Goal: Task Accomplishment & Management: Use online tool/utility

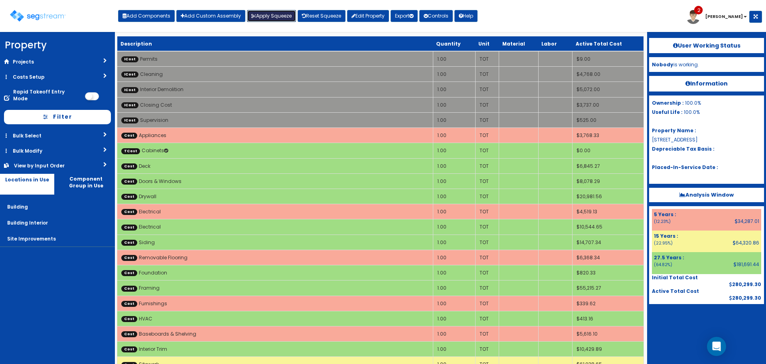
click at [287, 17] on button "Apply Squeeze" at bounding box center [271, 16] width 49 height 12
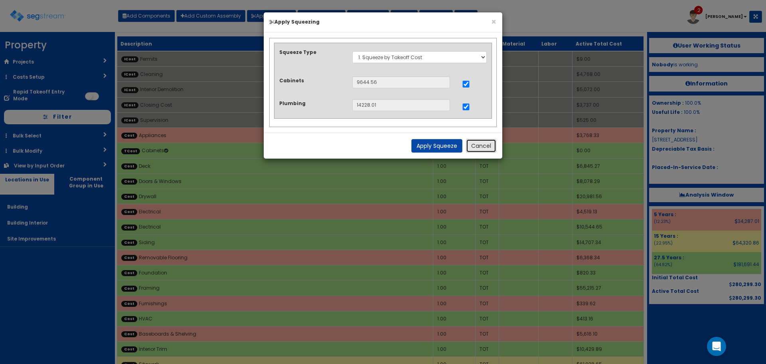
click at [484, 148] on button "Cancel" at bounding box center [481, 146] width 30 height 14
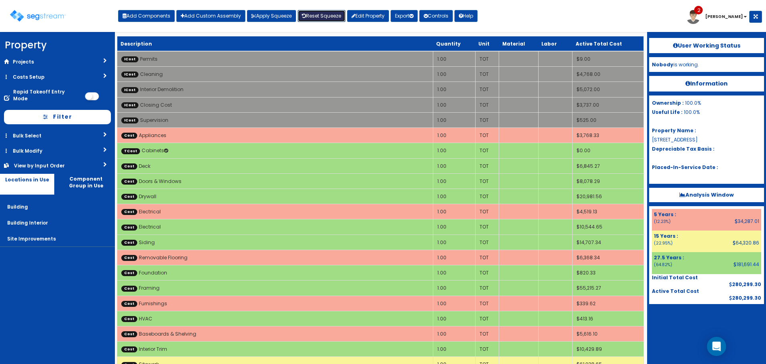
click at [323, 12] on link "Reset Squeeze" at bounding box center [322, 16] width 48 height 12
click at [156, 18] on button "Add Components" at bounding box center [146, 16] width 57 height 12
select select "39Y"
select select "default"
select select "27"
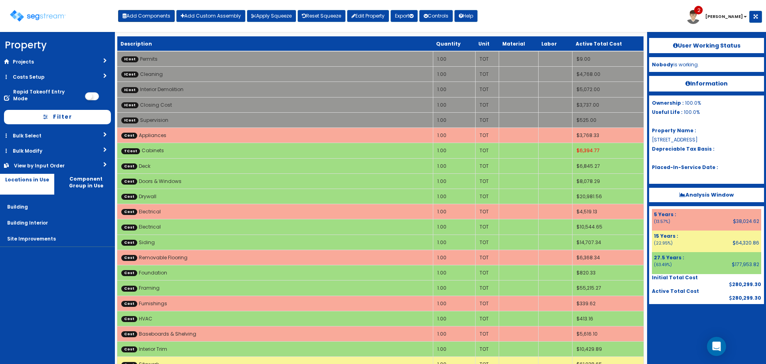
select select
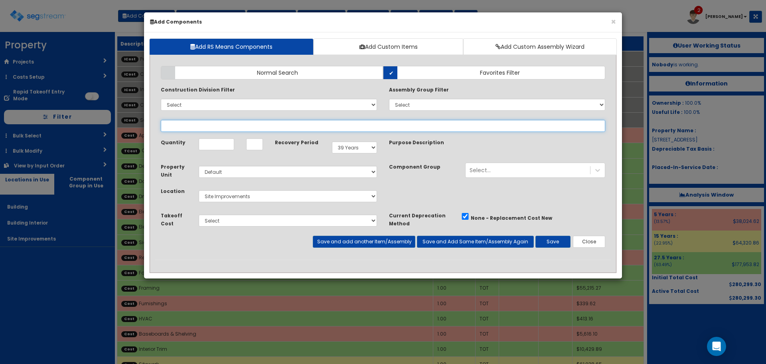
select select
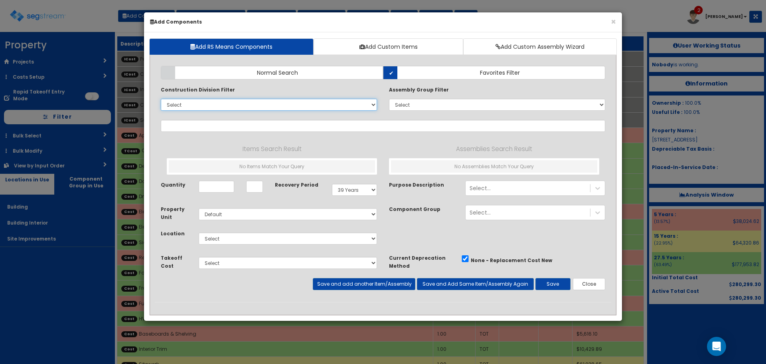
click at [254, 103] on select "Select 0. Custom Item 1. General Requirements 2. Existing Conditions 3. Concret…" at bounding box center [269, 105] width 216 height 12
select select "12000000"
click at [161, 99] on select "Select 0. Custom Item 1. General Requirements 2. Existing Conditions 3. Concret…" at bounding box center [269, 105] width 216 height 12
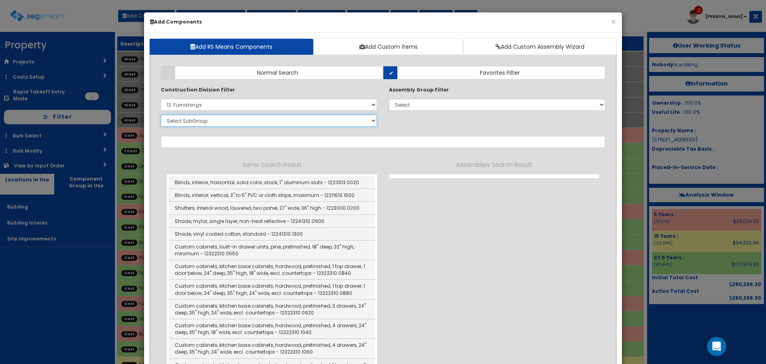
click at [246, 118] on select "Select SubGroup 1. Metal Horizontal Louver Blinds (12211313) 2. Metal Vertical …" at bounding box center [269, 121] width 216 height 12
select select "12361610"
click at [161, 115] on select "Select SubGroup 1. Metal Horizontal Louver Blinds (12211313) 2. Metal Vertical …" at bounding box center [269, 121] width 216 height 12
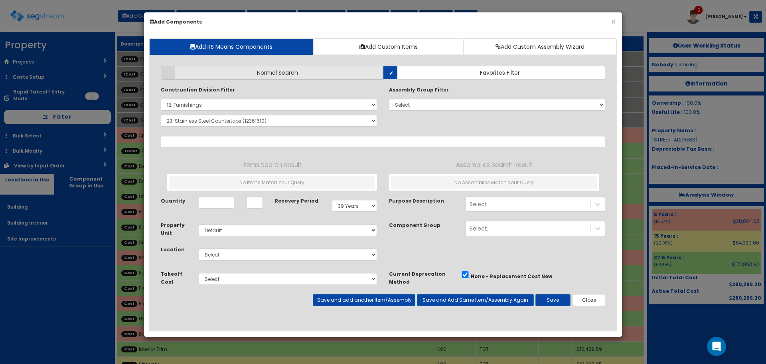
click at [341, 70] on label "Normal Search" at bounding box center [272, 73] width 222 height 14
click at [0, 0] on input "Normal Search" at bounding box center [0, 0] width 0 height 0
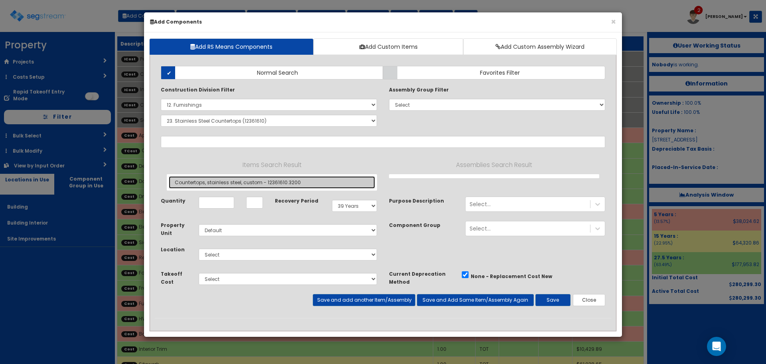
click at [262, 184] on link "Countertops, stainless steel, custom - 12361610.3200" at bounding box center [272, 182] width 206 height 12
type input "Countertops, stainless steel, custom - 12361610.3200"
checkbox input "false"
type input "SF"
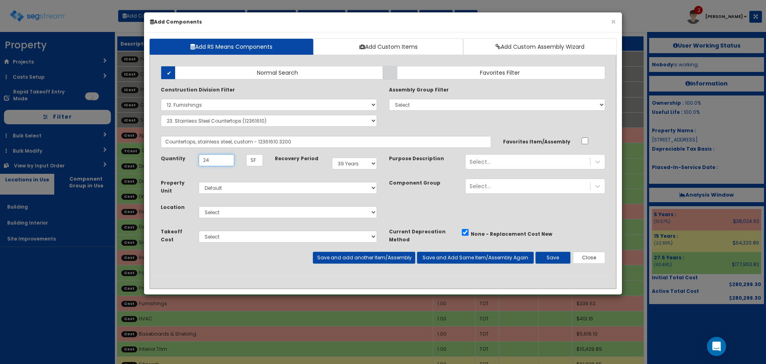
type input "24"
click at [283, 211] on select "Select Building Building Interior Site Improvements Add Additional Location" at bounding box center [288, 212] width 178 height 12
select select "7"
click at [199, 206] on select "Select Building Building Interior Site Improvements Add Additional Location" at bounding box center [288, 212] width 178 height 12
click at [263, 238] on select "Select Cabinets Plumbing" at bounding box center [288, 236] width 178 height 12
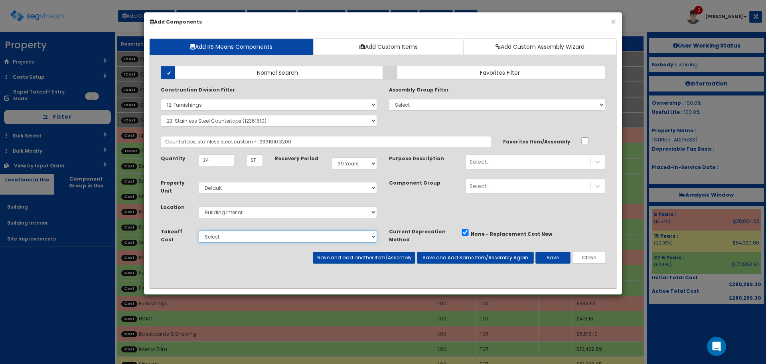
select select "5252014"
click at [199, 230] on select "Select Cabinets Plumbing" at bounding box center [288, 236] width 178 height 12
click at [550, 259] on button "Save" at bounding box center [553, 257] width 35 height 12
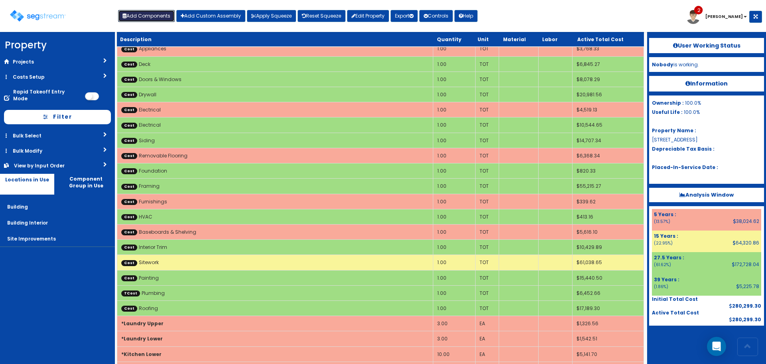
scroll to position [260, 0]
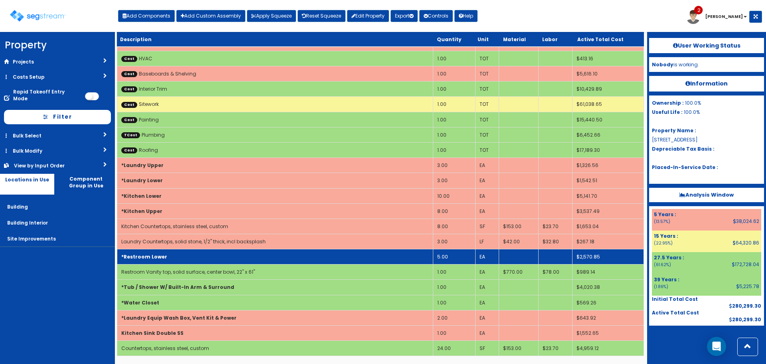
click at [255, 254] on td "*Restroom Lower" at bounding box center [275, 256] width 316 height 15
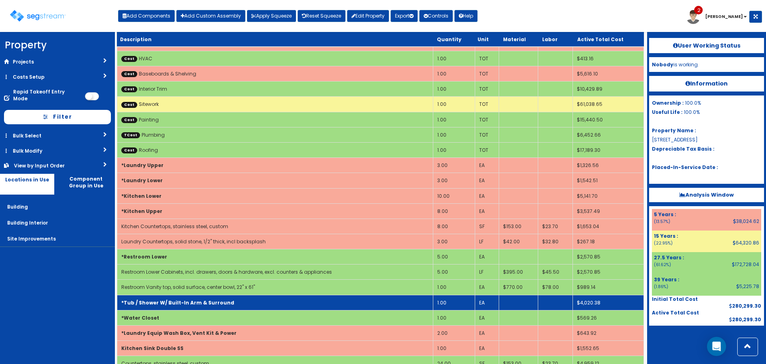
click at [245, 306] on td "*Tub / Shower W/ Built-In Arm & Surround" at bounding box center [275, 302] width 316 height 15
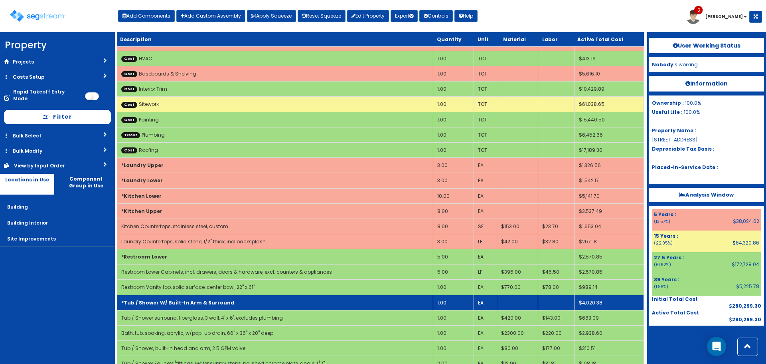
click at [245, 306] on td "*Tub / Shower W/ Built-In Arm & Surround" at bounding box center [275, 302] width 316 height 15
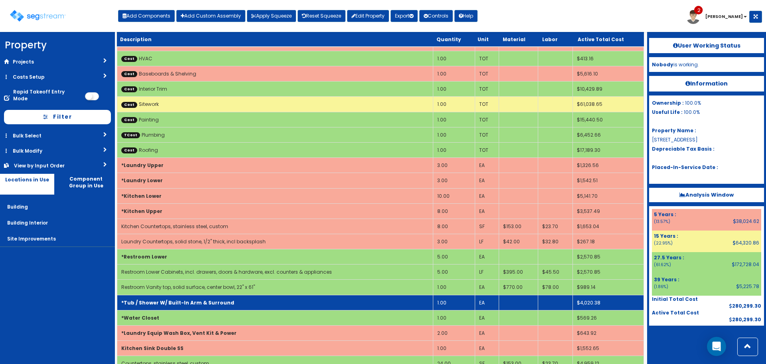
scroll to position [275, 0]
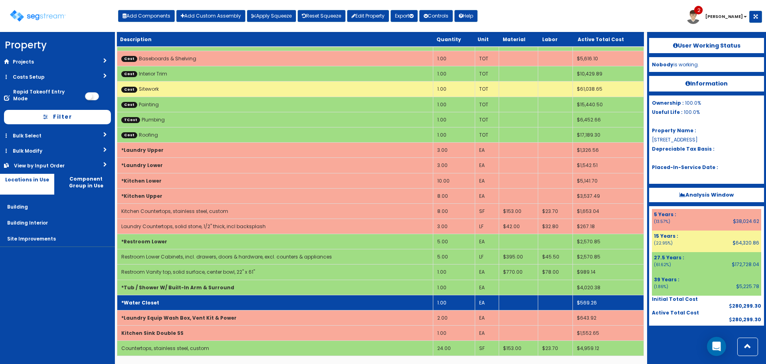
click at [236, 303] on td "*Water Closet" at bounding box center [275, 302] width 316 height 15
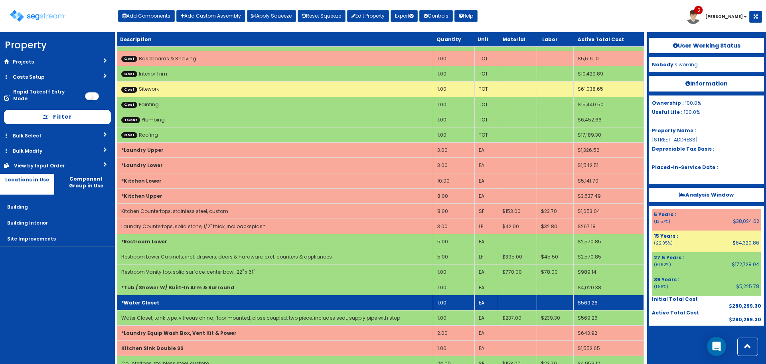
click at [237, 303] on td "*Water Closet" at bounding box center [275, 302] width 316 height 15
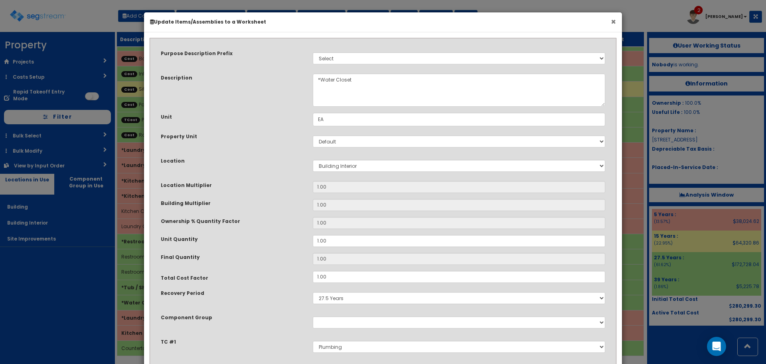
click at [614, 19] on button "×" at bounding box center [613, 22] width 5 height 8
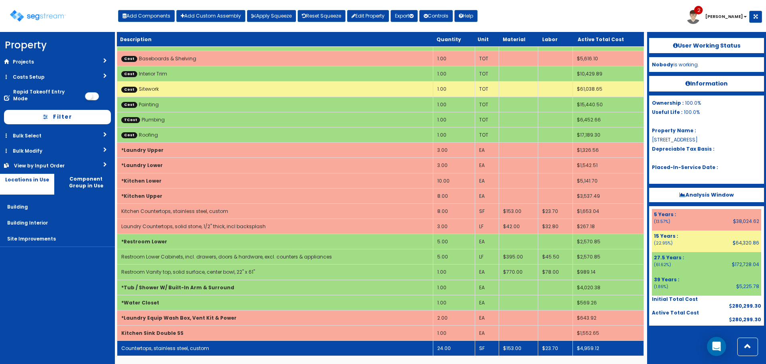
click at [445, 349] on td "24.00" at bounding box center [454, 347] width 42 height 15
click at [253, 347] on td "Countertops, stainless steel, custom" at bounding box center [275, 347] width 316 height 15
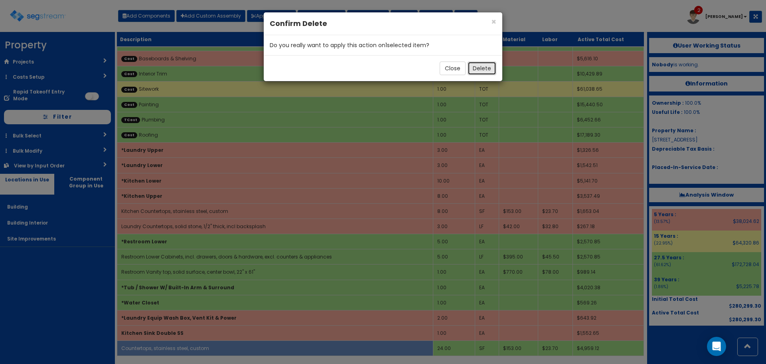
click at [484, 69] on button "Delete" at bounding box center [482, 68] width 29 height 14
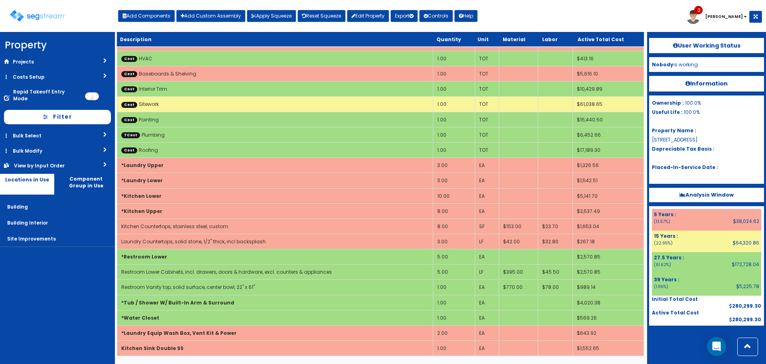
scroll to position [260, 0]
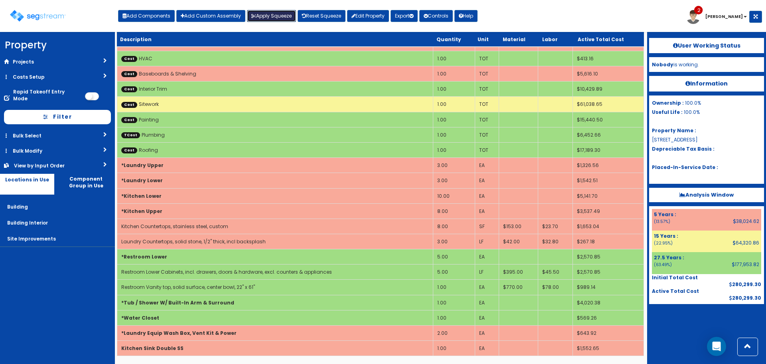
click at [281, 17] on button "Apply Squeeze" at bounding box center [271, 16] width 49 height 12
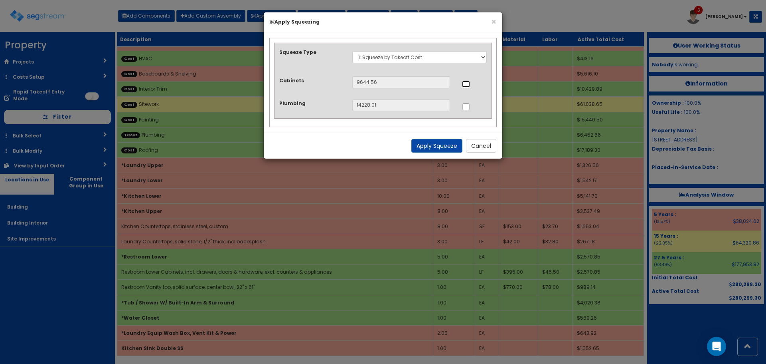
click at [467, 85] on input "..." at bounding box center [466, 84] width 8 height 7
checkbox input "true"
click at [467, 109] on input "..." at bounding box center [466, 106] width 8 height 7
checkbox input "true"
click at [448, 146] on button "Apply Squeeze" at bounding box center [437, 146] width 51 height 14
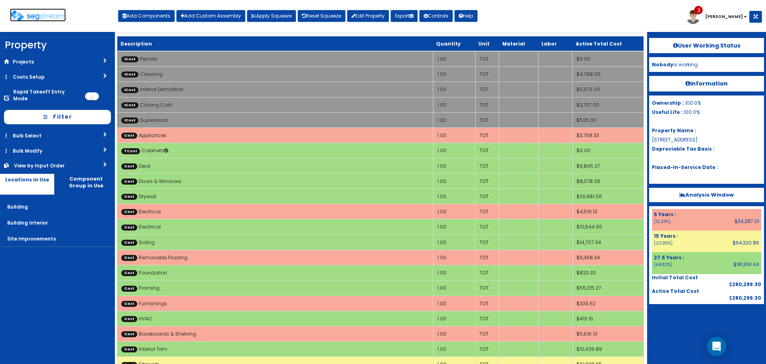
click at [57, 18] on img at bounding box center [38, 16] width 56 height 12
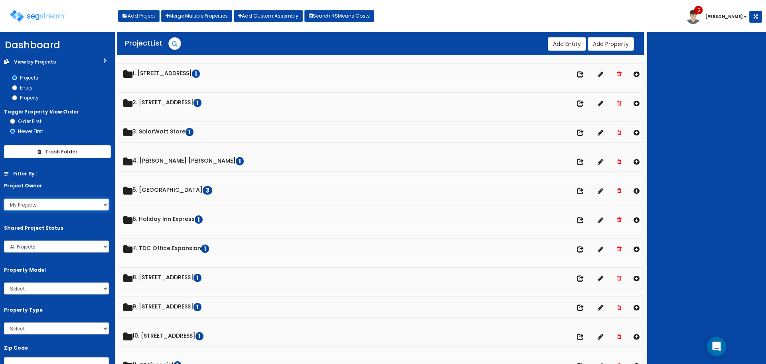
click at [52, 206] on select "My Projects All Projects kylej johnd mattg drewn mattb chads pault Conrad" at bounding box center [56, 204] width 105 height 12
select select "all"
click at [4, 198] on select "My Projects All Projects kylej johnd mattg drewn mattb chads pault Conrad" at bounding box center [56, 204] width 105 height 12
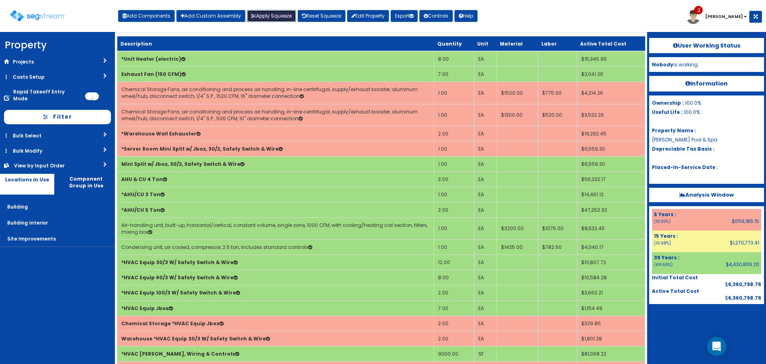
click at [265, 18] on button "Apply Squeeze" at bounding box center [271, 16] width 49 height 12
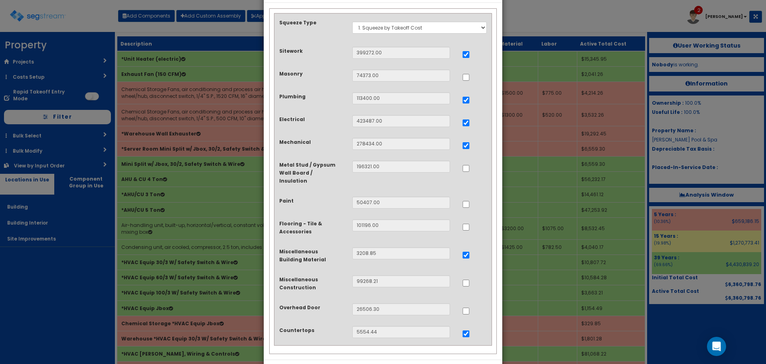
scroll to position [16, 0]
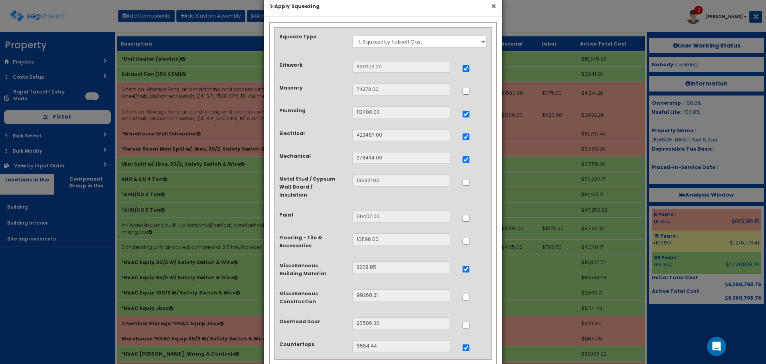
click at [495, 3] on button "×" at bounding box center [493, 6] width 5 height 8
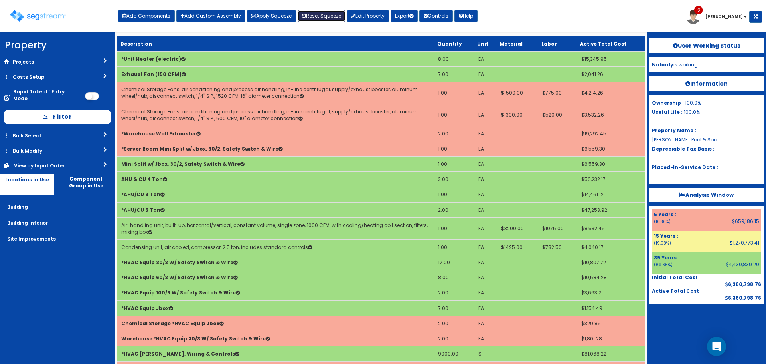
click at [335, 16] on link "Reset Squeeze" at bounding box center [322, 16] width 48 height 12
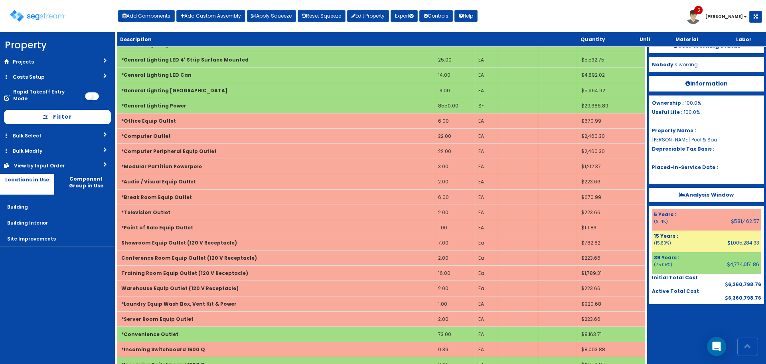
scroll to position [2862, 0]
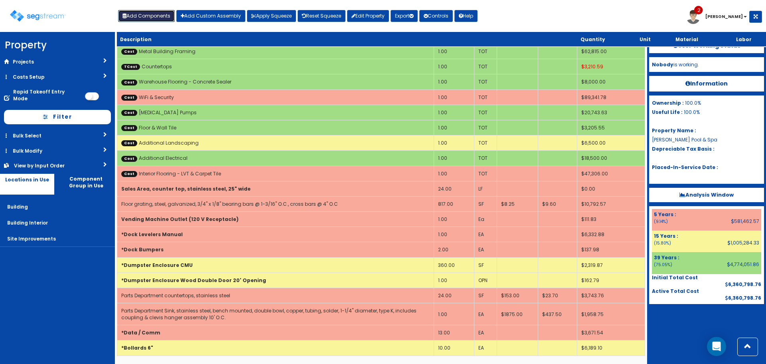
click at [157, 10] on button "Add Components" at bounding box center [146, 16] width 57 height 12
select select "12000000"
select select "39Y"
select select "default"
select select "7"
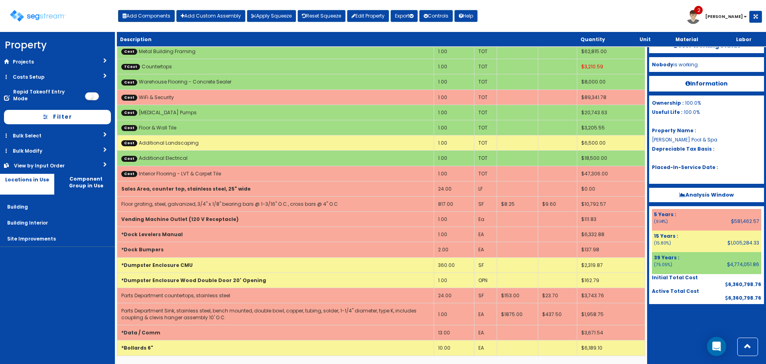
select select
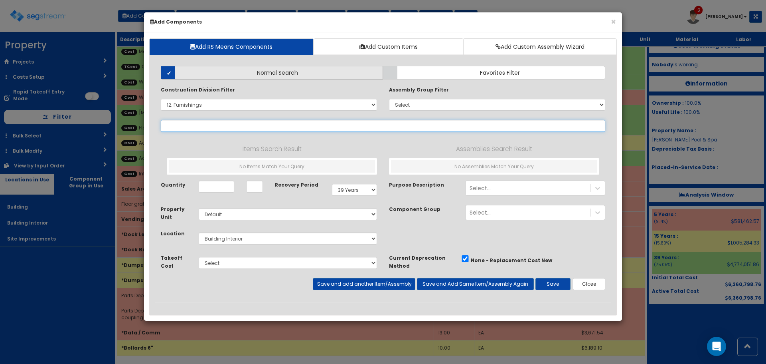
select select
select select "12361610"
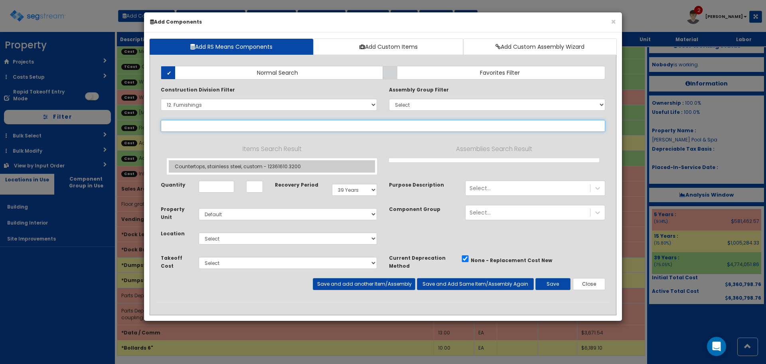
select select "12361610"
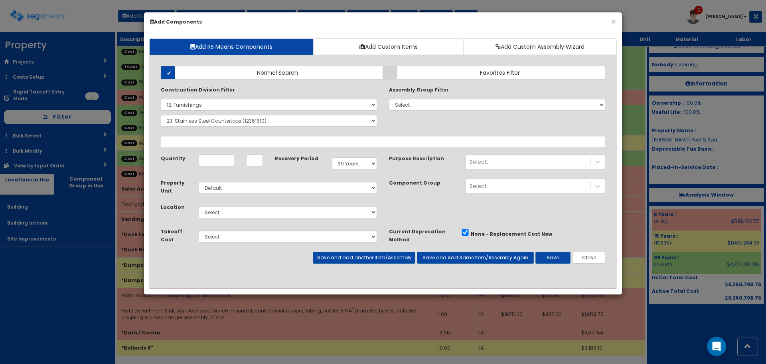
click at [0, 0] on div "Items Search Result Countertops, stainless steel, custom - 12361610.3200" at bounding box center [0, 0] width 0 height 0
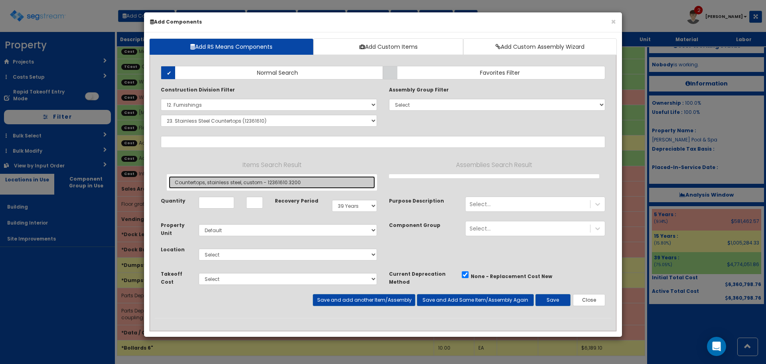
click at [222, 178] on link "Countertops, stainless steel, custom - 12361610.3200" at bounding box center [272, 182] width 206 height 12
type input "Countertops, stainless steel, custom - 12361610.3200"
type input "SF"
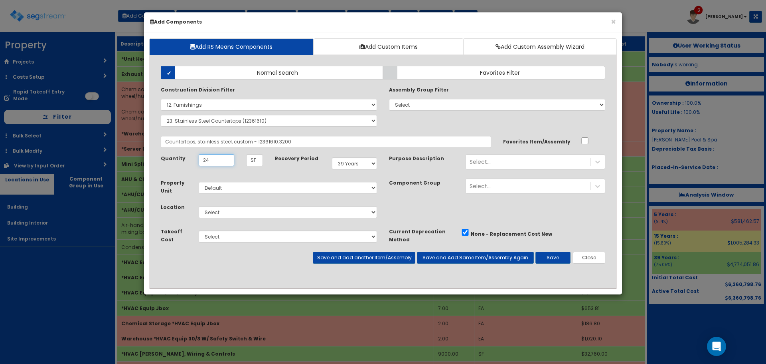
type input "24"
click at [230, 214] on select "Select Building Building Interior Site Improvements Add Additional Location" at bounding box center [288, 212] width 178 height 12
select select "7"
click at [199, 206] on select "Select Building Building Interior Site Improvements Add Additional Location" at bounding box center [288, 212] width 178 height 12
click at [224, 240] on select "Select Sitework Masonry Plumbing Electrical Mechanical Metal Stud / Gypsum Wall…" at bounding box center [288, 236] width 178 height 12
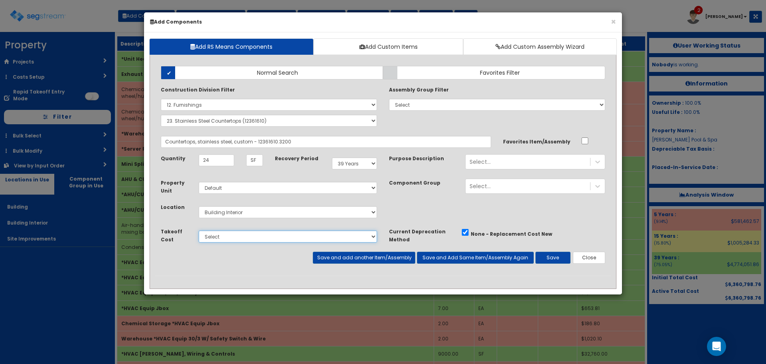
select select "5274330"
click at [199, 230] on select "Select Sitework Masonry Plumbing Electrical Mechanical Metal Stud / Gypsum Wall…" at bounding box center [288, 236] width 178 height 12
click at [552, 263] on button "Save" at bounding box center [553, 257] width 35 height 12
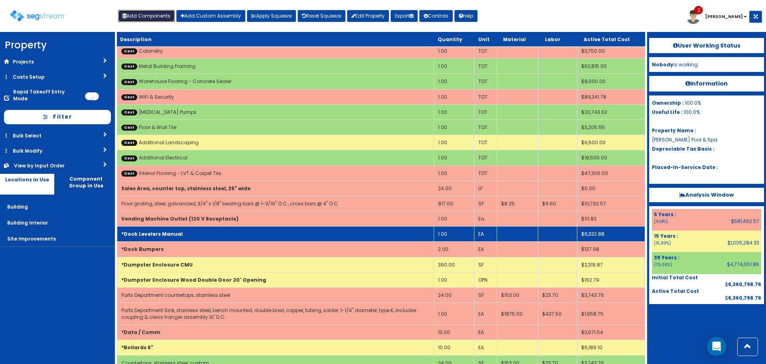
scroll to position [2877, 0]
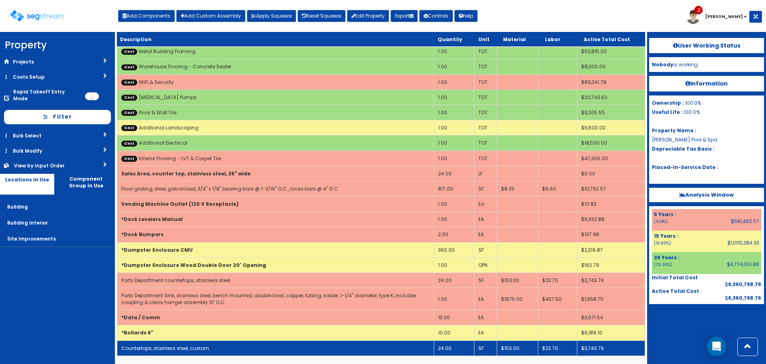
click at [330, 350] on td "Countertops, stainless steel, custom" at bounding box center [275, 347] width 317 height 15
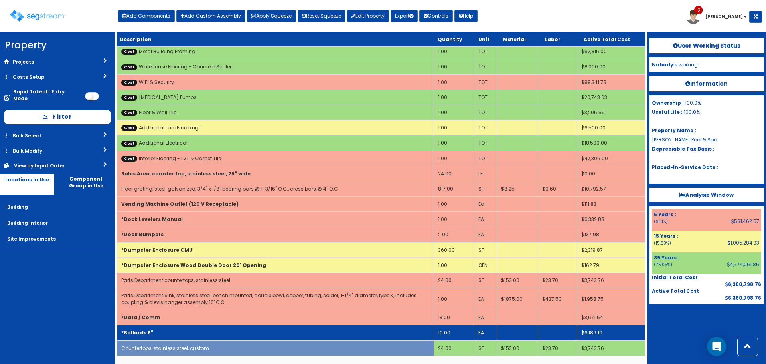
click at [225, 336] on td "*Bollards 6"" at bounding box center [275, 332] width 317 height 15
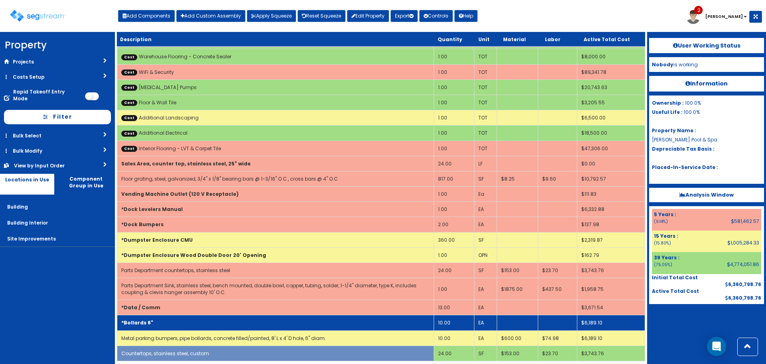
scroll to position [2892, 0]
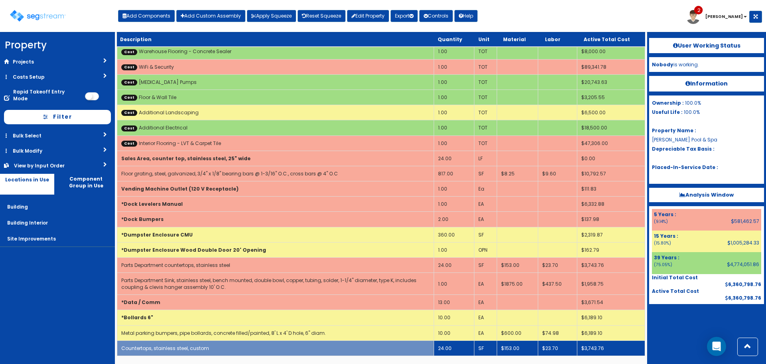
click at [211, 344] on td "Countertops, stainless steel, custom" at bounding box center [275, 347] width 317 height 15
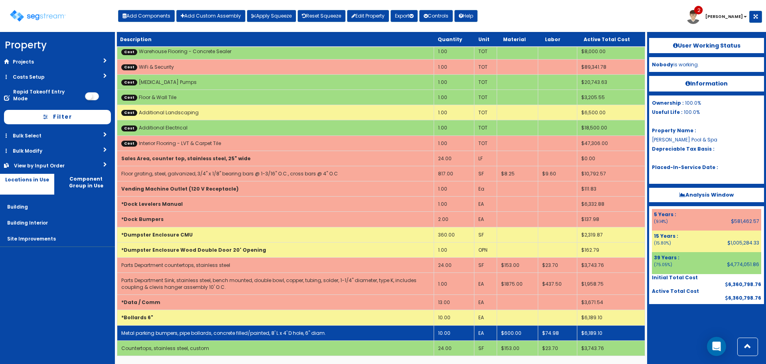
click at [223, 331] on link "Metal parking bumpers, pipe bollards, concrete filled/painted, 8' L x 4' D hole…" at bounding box center [223, 332] width 205 height 7
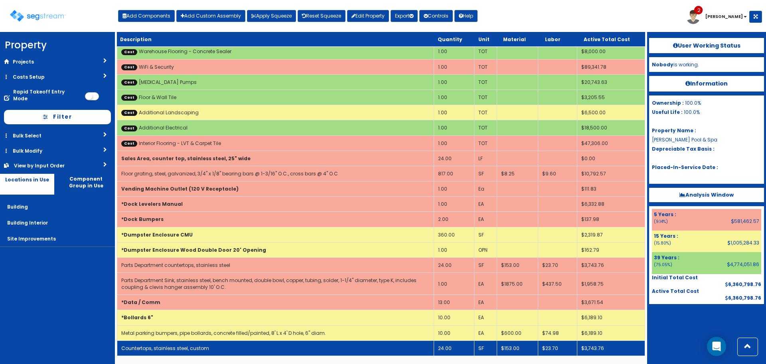
click at [219, 351] on td "Countertops, stainless steel, custom" at bounding box center [275, 347] width 317 height 15
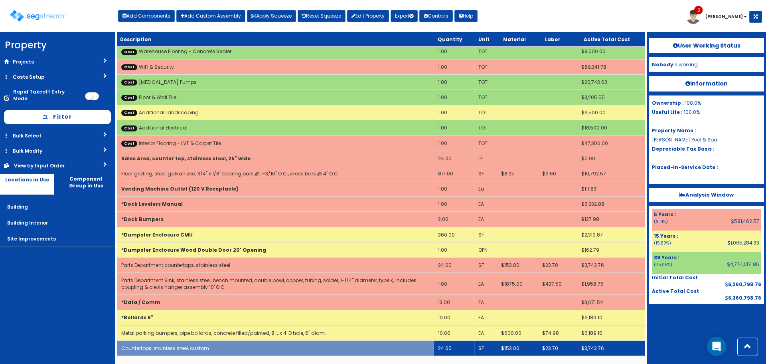
click at [444, 348] on td "24.00" at bounding box center [454, 347] width 40 height 15
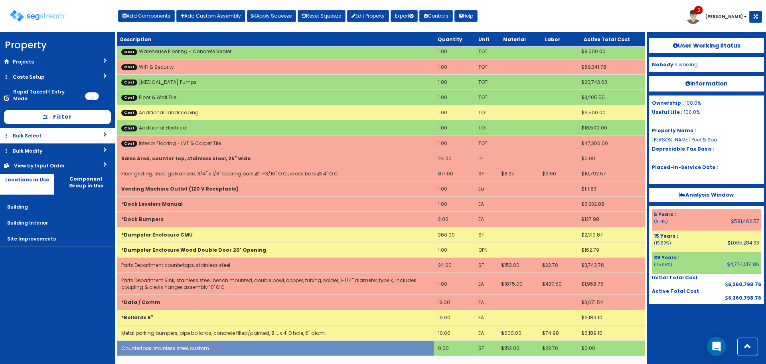
click at [40, 131] on link "Bulk Select" at bounding box center [57, 135] width 115 height 15
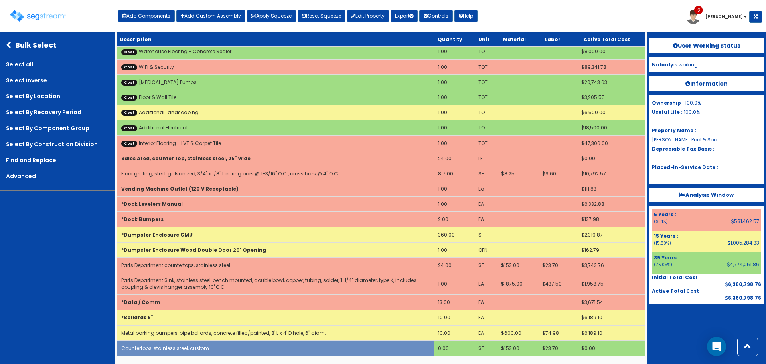
click at [8, 44] on icon at bounding box center [10, 45] width 9 height 7
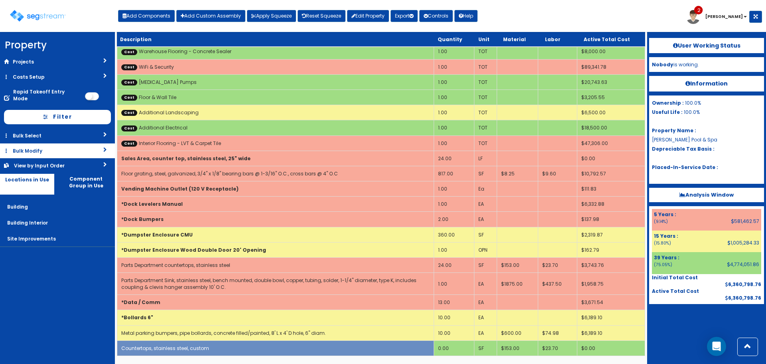
click at [47, 145] on link "Bulk Modify" at bounding box center [57, 150] width 115 height 15
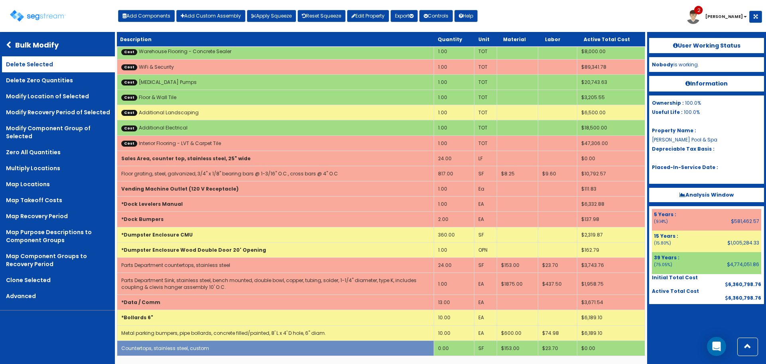
click at [53, 61] on link "Delete Selected" at bounding box center [58, 64] width 113 height 16
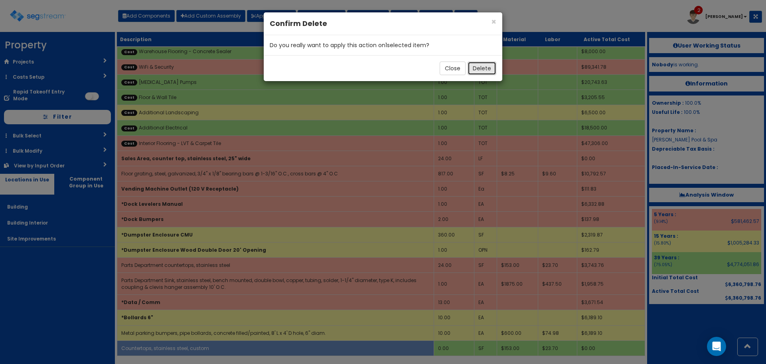
click at [481, 69] on button "Delete" at bounding box center [482, 68] width 29 height 14
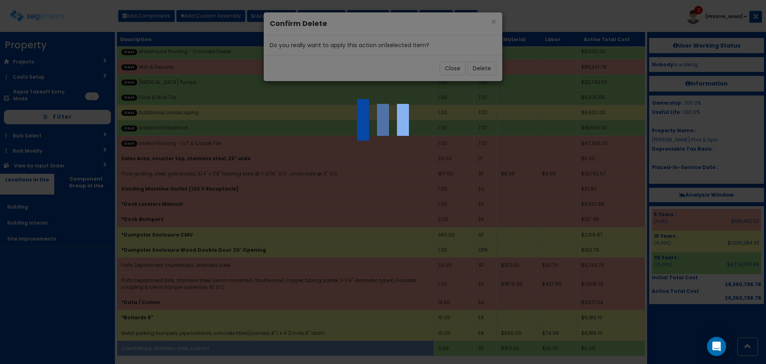
scroll to position [2877, 0]
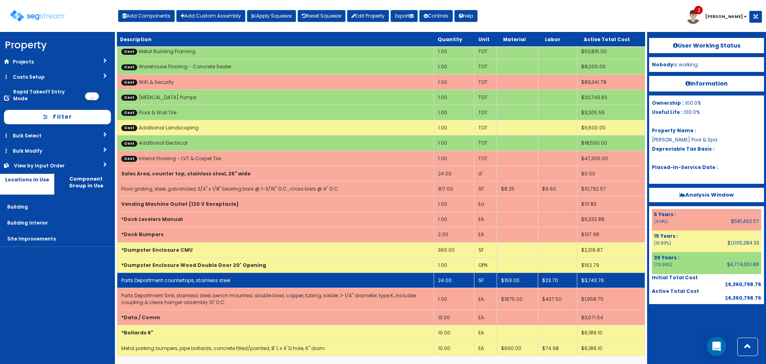
click at [346, 280] on td "Parts Department countertops, stainless steel" at bounding box center [275, 279] width 317 height 15
select select "5274330"
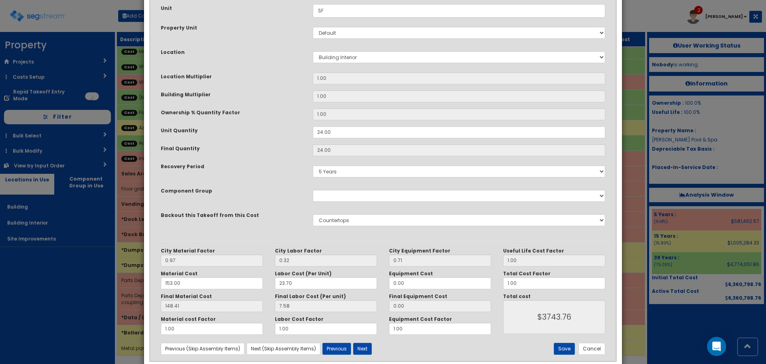
scroll to position [120, 0]
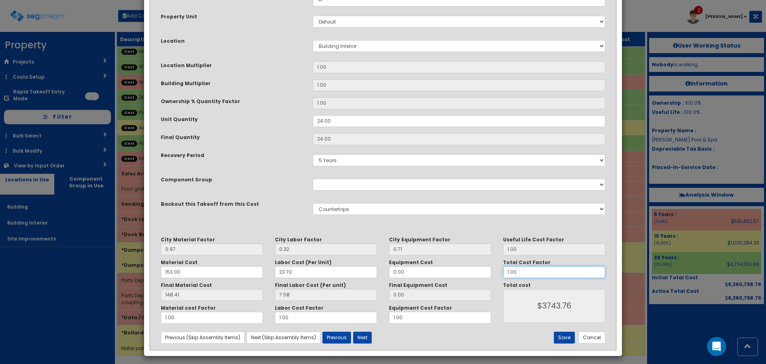
drag, startPoint x: 521, startPoint y: 273, endPoint x: 471, endPoint y: 263, distance: 50.5
click at [483, 266] on div "City Material Factor 0.97 City Labor Factor 0.32 City Equipment Factor 0.71 Mat…" at bounding box center [383, 279] width 457 height 87
type input "."
type input "$NaN"
type input ".7"
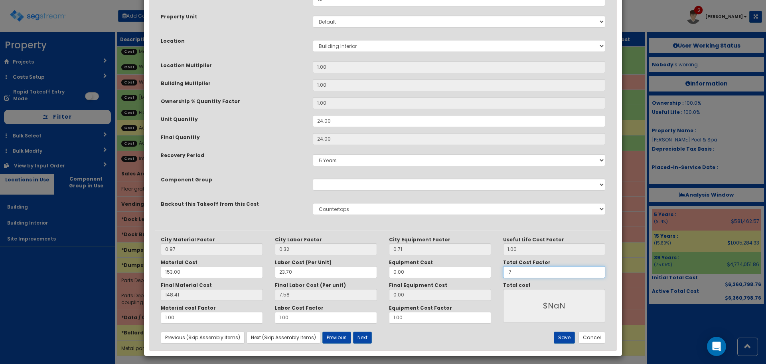
type input "$2620.63"
type input ".7"
click at [559, 337] on button "Save" at bounding box center [564, 337] width 21 height 12
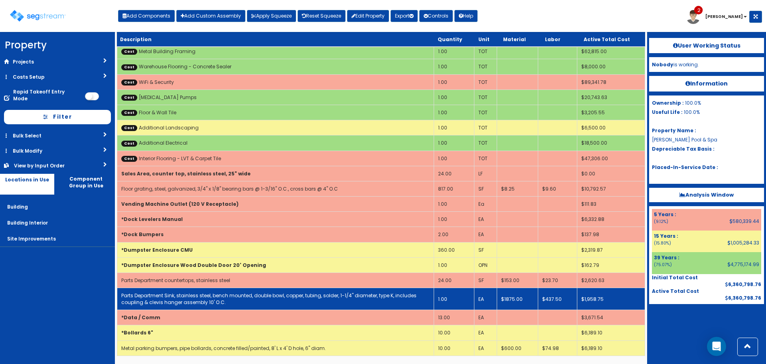
click at [240, 298] on link "Parts Department Sink, stainless steel, bench mounted, double bowl, copper, tub…" at bounding box center [268, 299] width 295 height 14
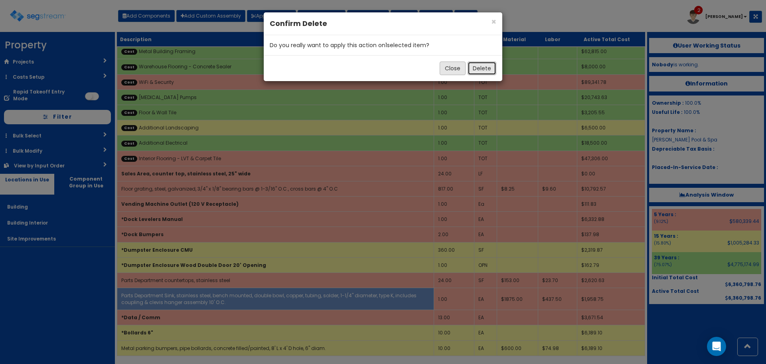
drag, startPoint x: 481, startPoint y: 73, endPoint x: 454, endPoint y: 73, distance: 27.1
click at [454, 73] on div "Close Delete" at bounding box center [383, 68] width 239 height 26
click at [453, 73] on button "Close" at bounding box center [453, 68] width 26 height 14
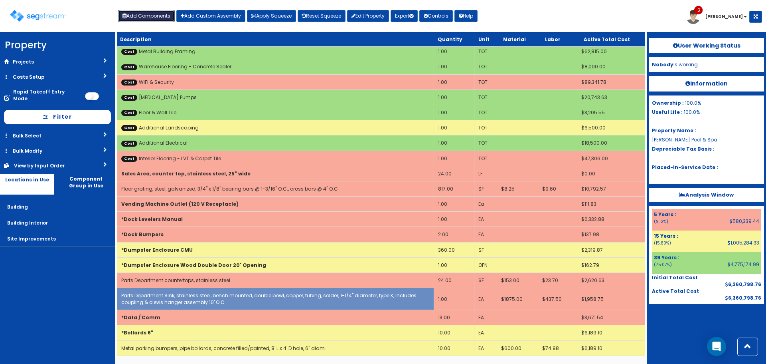
click at [153, 15] on button "Add Components" at bounding box center [146, 16] width 57 height 12
select select "5274330"
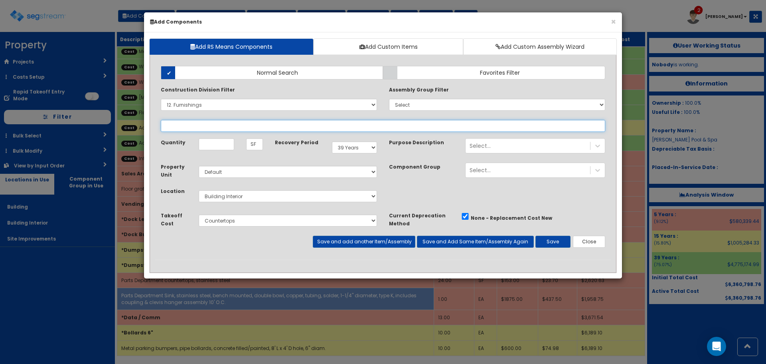
select select
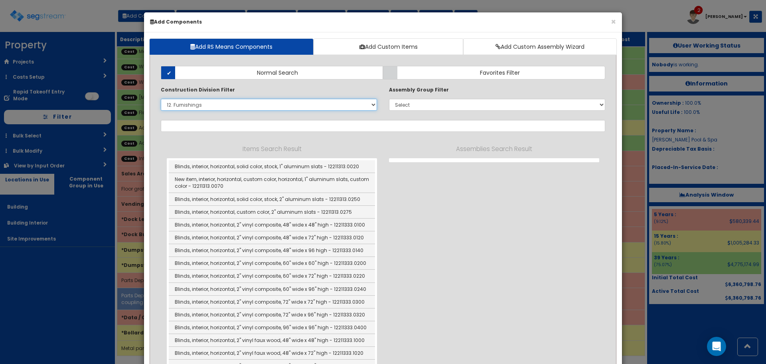
click at [248, 107] on select "Select 0. Custom Item 1. General Requirements 2. Existing Conditions 3. Concret…" at bounding box center [269, 105] width 216 height 12
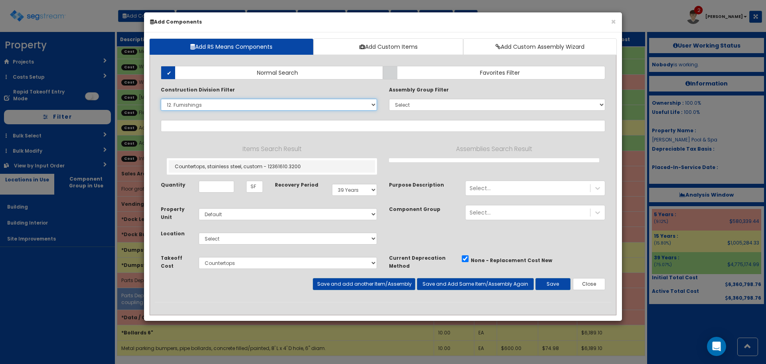
select select "12361610"
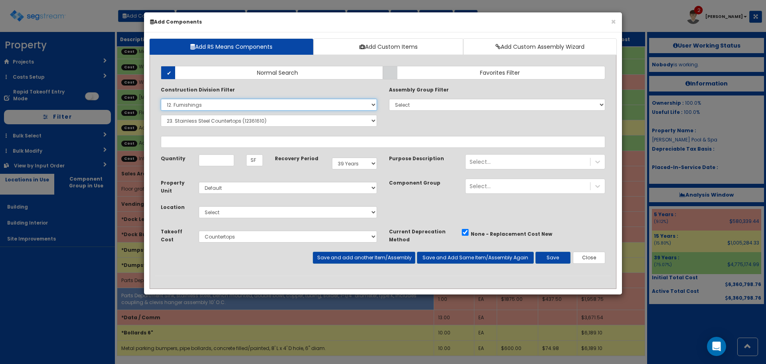
select select
click at [161, 99] on select "Select 0. Custom Item 1. General Requirements 2. Existing Conditions 3. Concret…" at bounding box center [269, 105] width 216 height 12
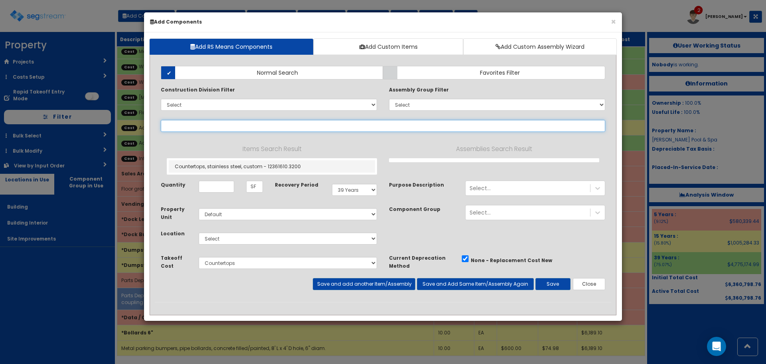
click at [231, 129] on input "text" at bounding box center [383, 126] width 445 height 12
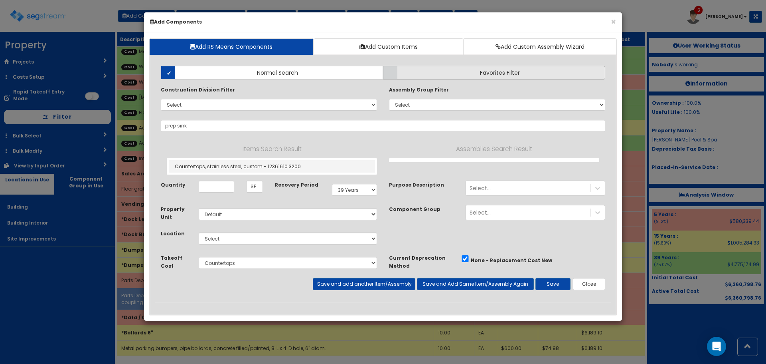
click at [424, 69] on label "Favorites Filter" at bounding box center [494, 73] width 222 height 14
click at [0, 0] on input "Favorites Filter" at bounding box center [0, 0] width 0 height 0
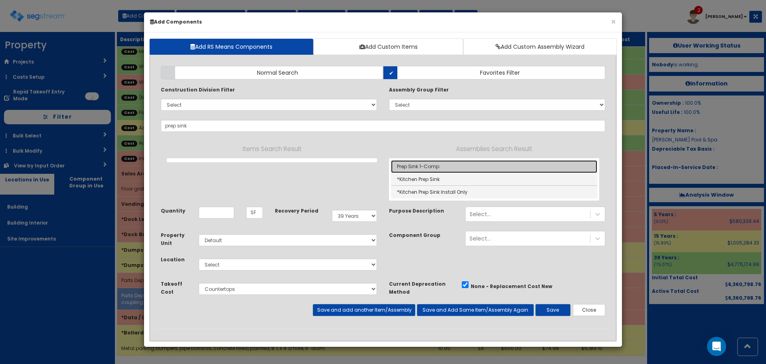
click at [422, 169] on link "Prep Sink 1-Comp" at bounding box center [494, 166] width 206 height 13
type input "Prep Sink 1-Comp"
checkbox input "true"
type input "EA"
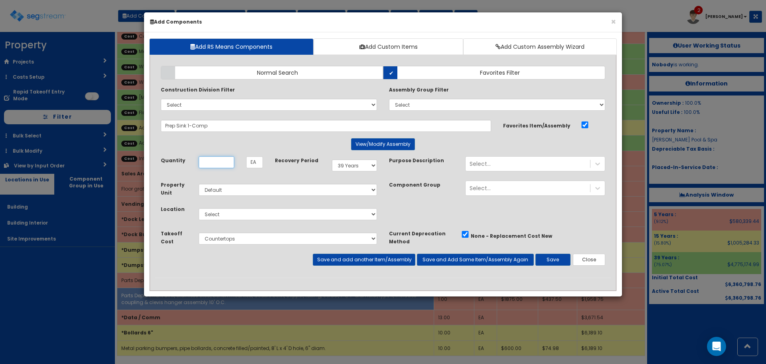
scroll to position [0, 0]
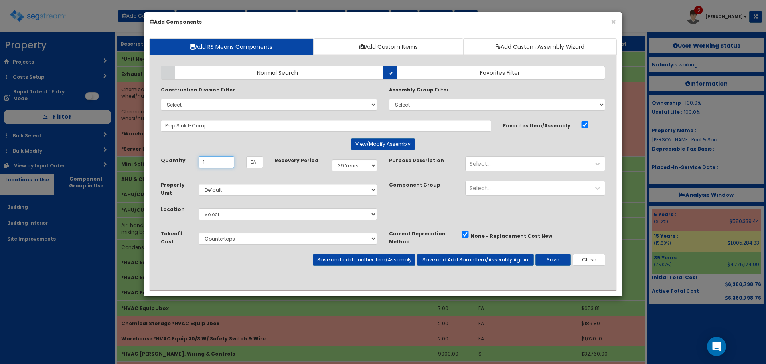
type input "1"
click at [234, 212] on select "Select Building Building Interior Site Improvements Add Additional Location" at bounding box center [288, 214] width 178 height 12
select select "7"
click at [199, 208] on select "Select Building Building Interior Site Improvements Add Additional Location" at bounding box center [288, 214] width 178 height 12
click at [230, 240] on select "Select Sitework Masonry Plumbing Electrical Mechanical Metal Stud / Gypsum Wall…" at bounding box center [288, 238] width 178 height 12
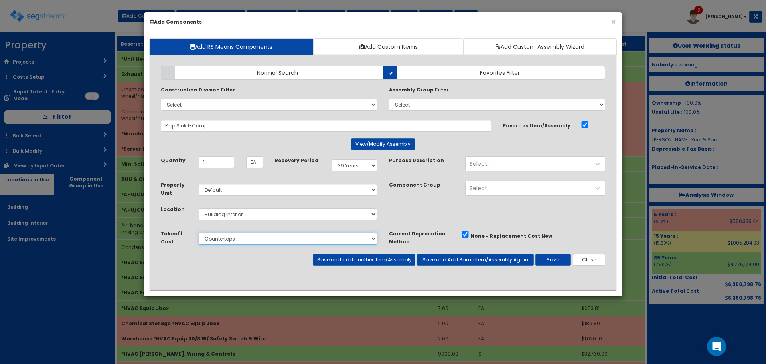
select select "5274278"
click at [199, 232] on select "Select Sitework Masonry Plumbing Electrical Mechanical Metal Stud / Gypsum Wall…" at bounding box center [288, 238] width 178 height 12
click at [349, 163] on select "Select 5 Years 7 Years 9 Years 10 Years 15 Years 15 Year QLI 15 Year QRP 15 Yea…" at bounding box center [354, 165] width 45 height 12
select select "5Y"
click at [332, 159] on select "Select 5 Years 7 Years 9 Years 10 Years 15 Years 15 Year QLI 15 Year QRP 15 Yea…" at bounding box center [354, 165] width 45 height 12
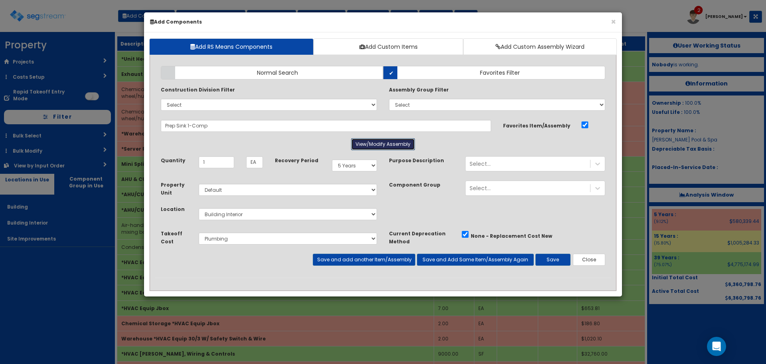
click at [377, 146] on button "View/Modify Assembly" at bounding box center [383, 144] width 64 height 12
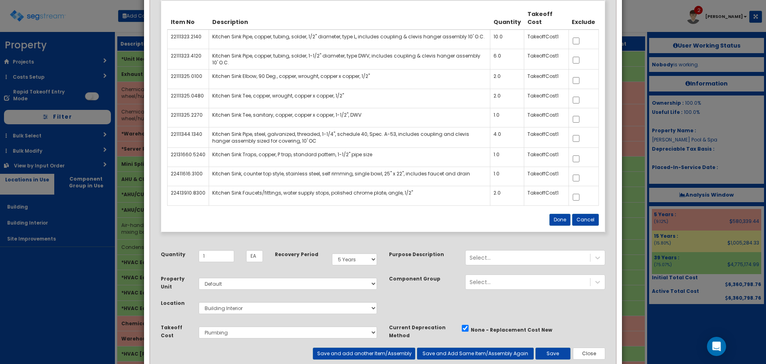
scroll to position [160, 0]
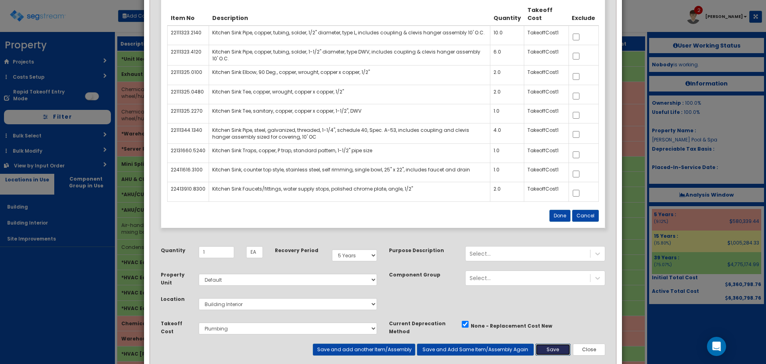
click at [555, 343] on button "Save" at bounding box center [553, 349] width 35 height 12
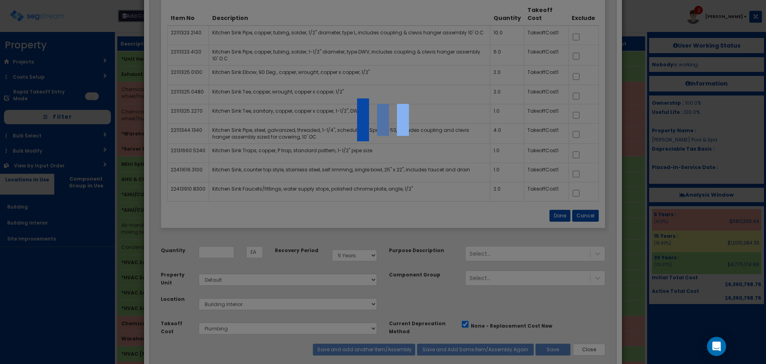
select select "5274278"
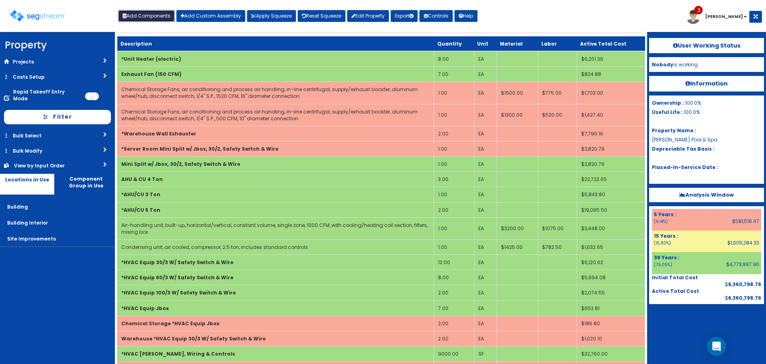
click at [140, 12] on button "Add Components" at bounding box center [146, 16] width 57 height 12
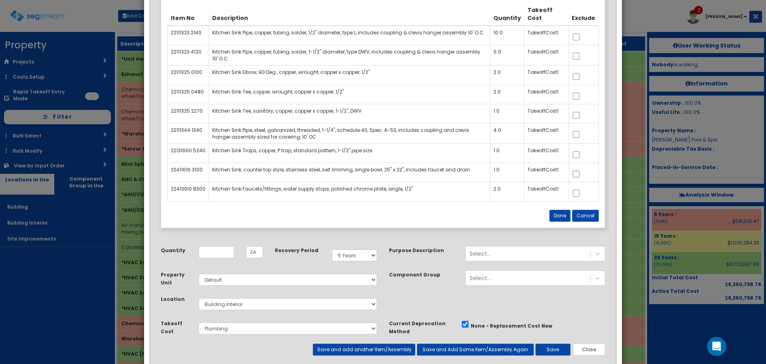
scroll to position [0, 0]
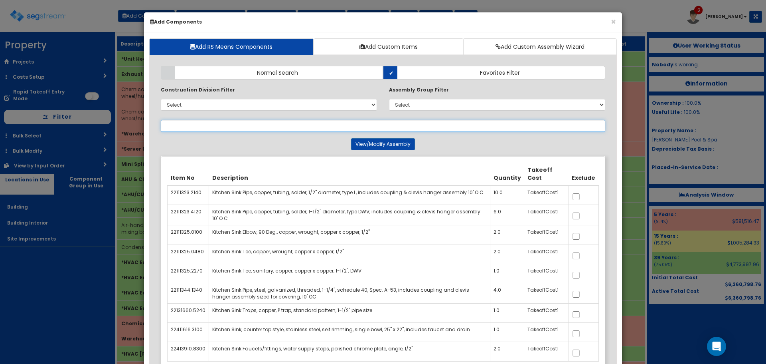
select select
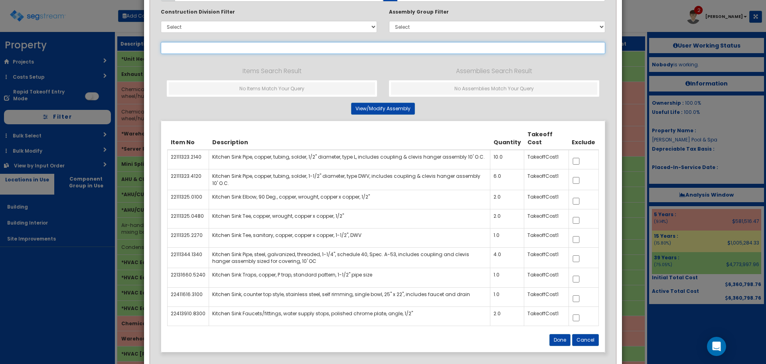
scroll to position [160, 0]
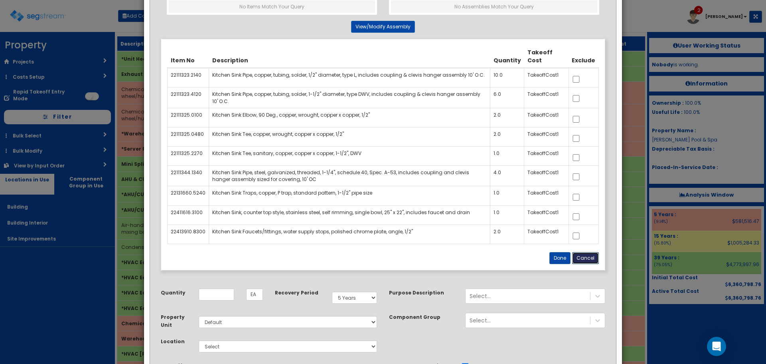
click at [590, 257] on button "Cancel" at bounding box center [585, 258] width 27 height 12
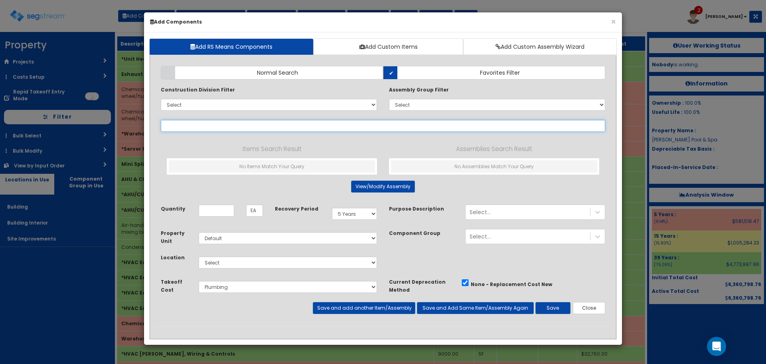
click at [223, 127] on input "text" at bounding box center [383, 126] width 445 height 12
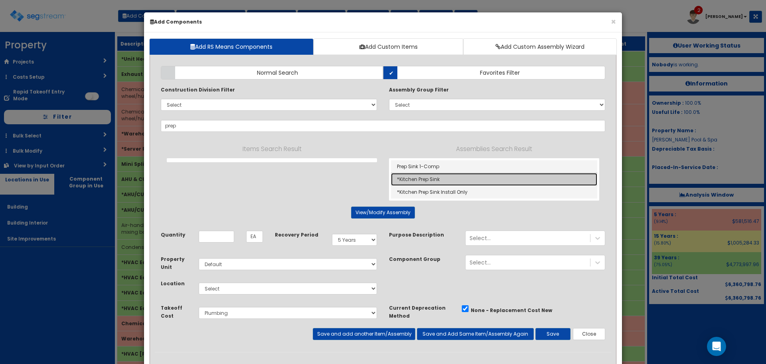
click at [440, 179] on link "*Kitchen Prep Sink" at bounding box center [494, 179] width 206 height 13
type input "*Kitchen Prep Sink"
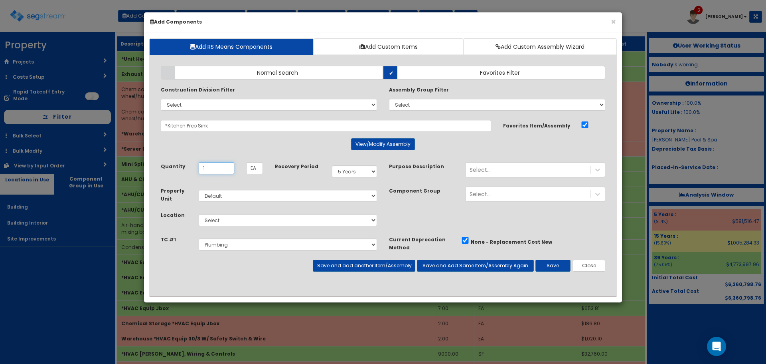
type input "1"
click at [241, 223] on select "Select Building Building Interior Site Improvements Add Additional Location" at bounding box center [288, 220] width 178 height 12
select select "7"
click at [199, 214] on select "Select Building Building Interior Site Improvements Add Additional Location" at bounding box center [288, 220] width 178 height 12
click at [560, 267] on button "Save" at bounding box center [553, 265] width 35 height 12
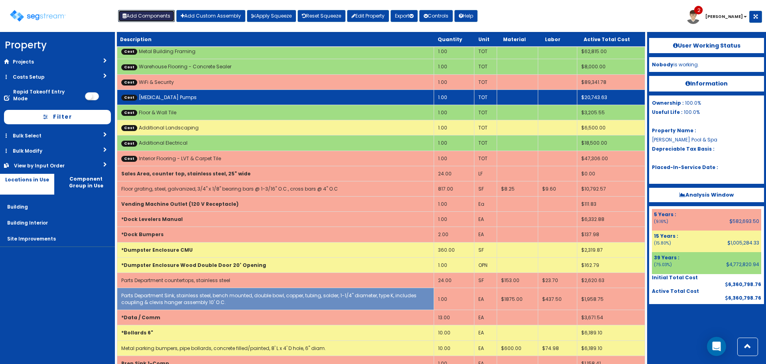
scroll to position [2907, 0]
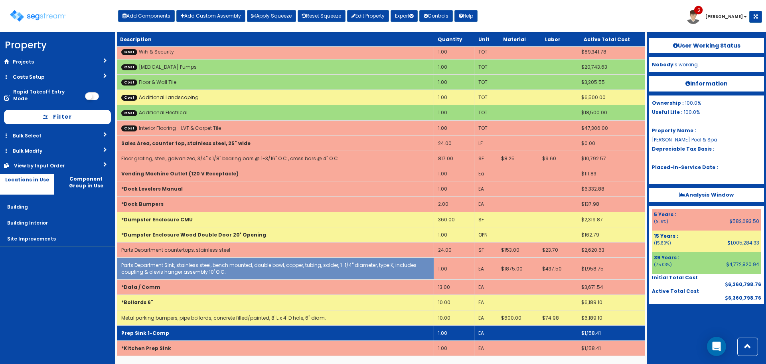
click at [172, 335] on td "Prep Sink 1-Comp" at bounding box center [275, 332] width 317 height 15
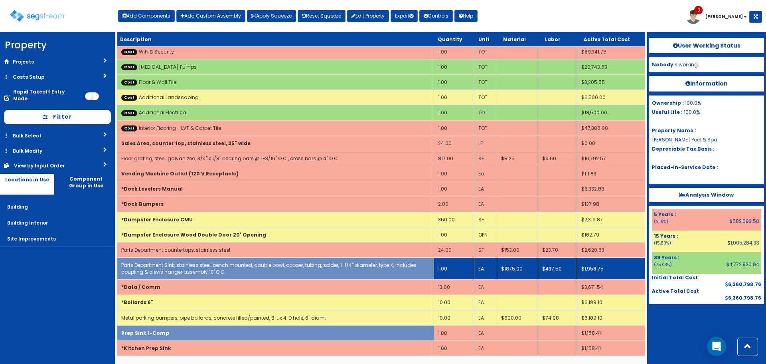
click at [255, 266] on link "Parts Department Sink, stainless steel, bench mounted, double bowl, copper, tub…" at bounding box center [268, 268] width 295 height 14
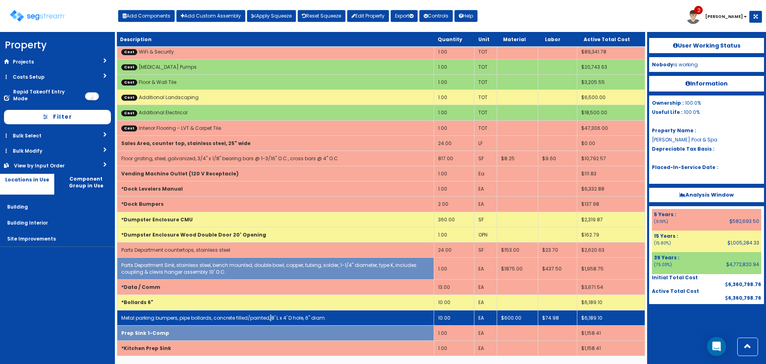
drag, startPoint x: 269, startPoint y: 318, endPoint x: 266, endPoint y: 314, distance: 5.1
click at [268, 318] on link "Metal parking bumpers, pipe bollards, concrete filled/painted, 8' L x 4' D hole…" at bounding box center [223, 317] width 205 height 7
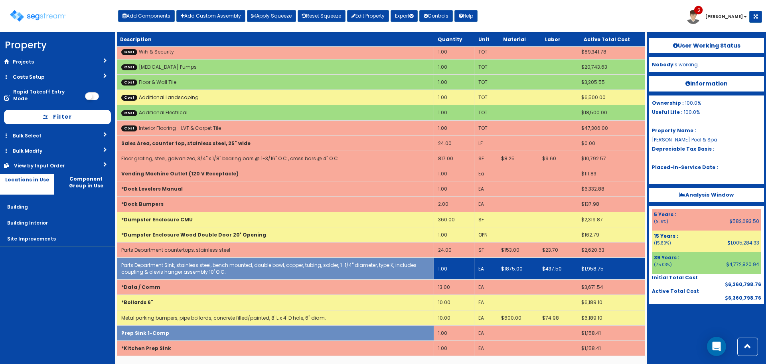
click at [255, 265] on link "Parts Department Sink, stainless steel, bench mounted, double bowl, copper, tub…" at bounding box center [268, 268] width 295 height 14
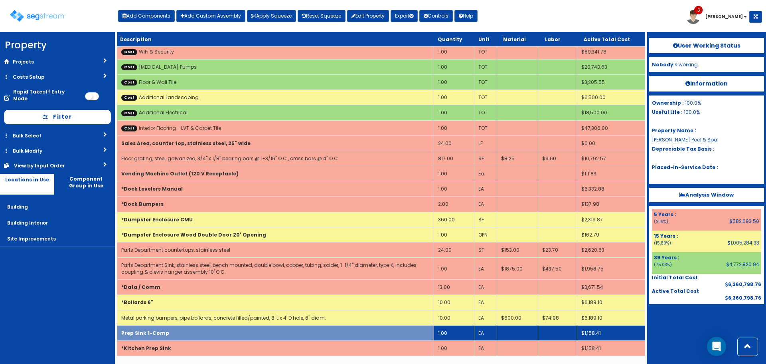
click at [261, 329] on td "Prep Sink 1-Comp" at bounding box center [275, 332] width 317 height 15
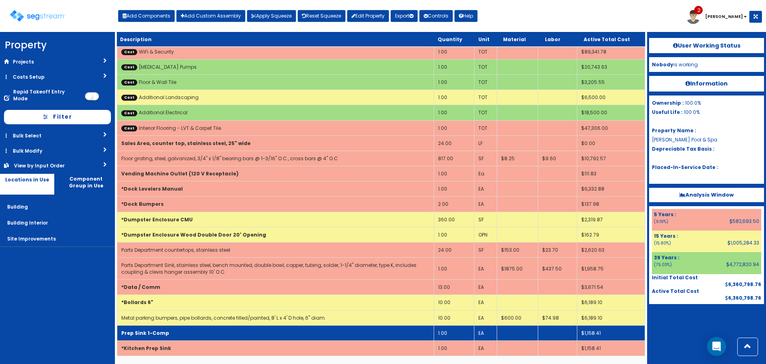
click at [213, 333] on td "Prep Sink 1-Comp" at bounding box center [275, 332] width 317 height 15
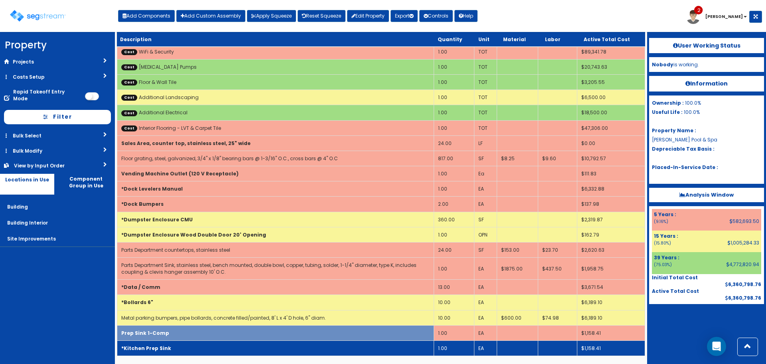
click at [283, 345] on td "*Kitchen Prep Sink" at bounding box center [275, 347] width 317 height 15
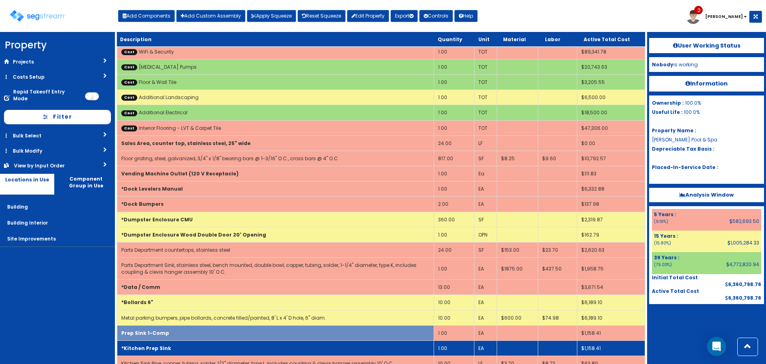
click at [283, 345] on td "*Kitchen Prep Sink" at bounding box center [275, 347] width 317 height 15
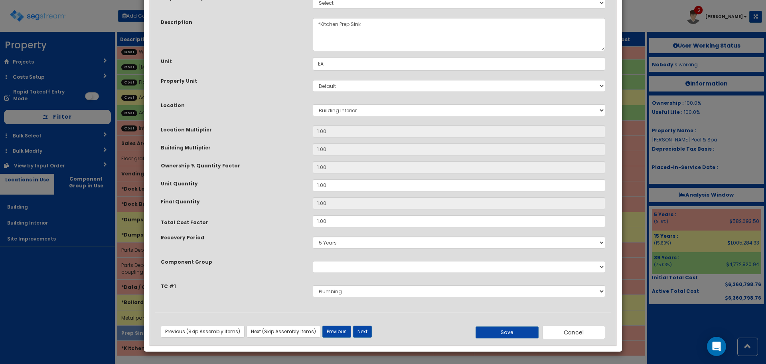
scroll to position [0, 0]
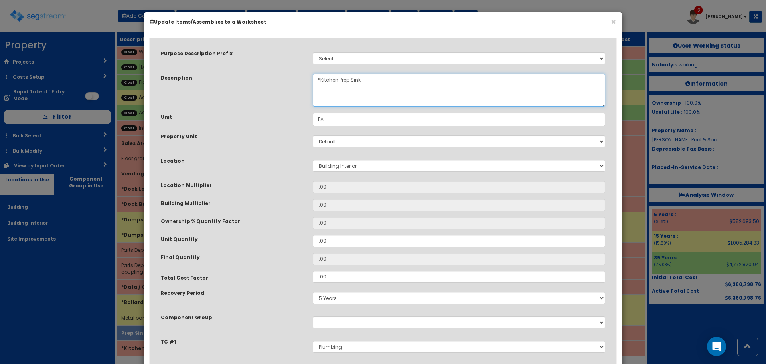
drag, startPoint x: 350, startPoint y: 79, endPoint x: 297, endPoint y: 89, distance: 53.6
click at [297, 84] on div "Description *Kitchen Prep Sink" at bounding box center [383, 89] width 457 height 33
drag, startPoint x: 362, startPoint y: 79, endPoint x: 302, endPoint y: 78, distance: 60.3
click at [302, 78] on div "Description *Kitchen Prep Sink" at bounding box center [383, 89] width 457 height 33
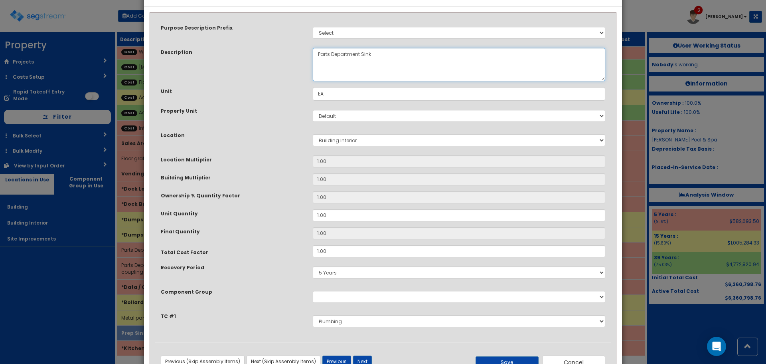
scroll to position [55, 0]
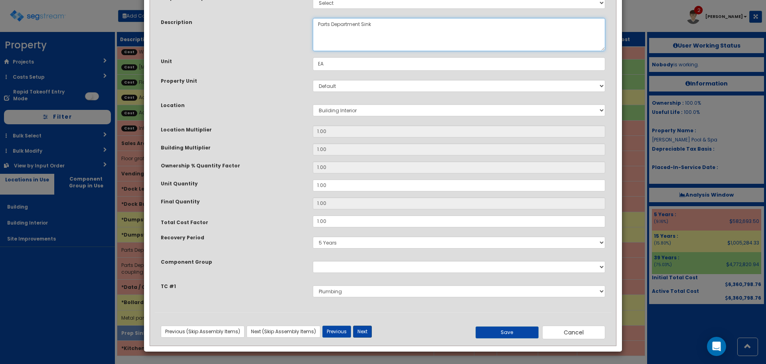
type textarea "Parts Department Sink"
click at [362, 327] on button "Next" at bounding box center [362, 331] width 19 height 12
click at [520, 334] on button "Save" at bounding box center [507, 332] width 63 height 12
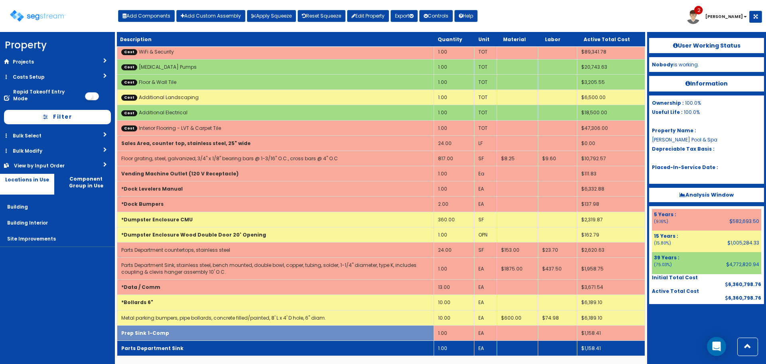
click at [159, 352] on td "Parts Department Sink" at bounding box center [275, 347] width 317 height 15
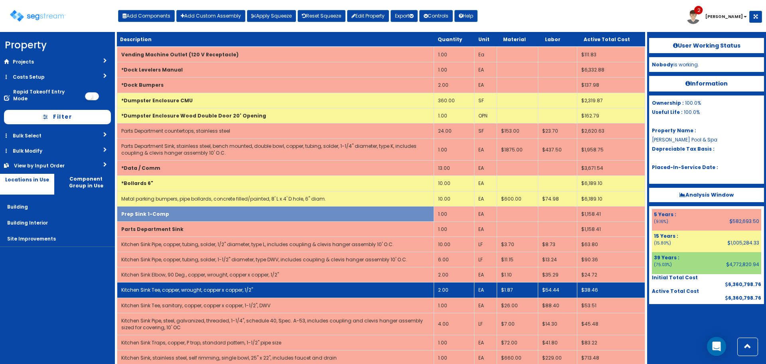
scroll to position [3027, 0]
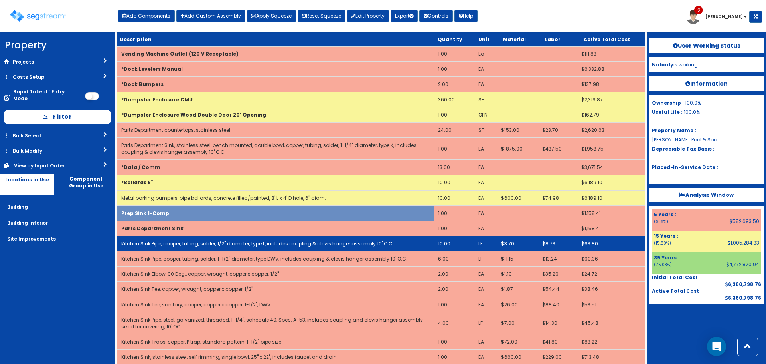
click at [158, 247] on td "Kitchen Sink Pipe, copper, tubing, solder, 1/2" diameter, type L, includes coup…" at bounding box center [275, 243] width 317 height 15
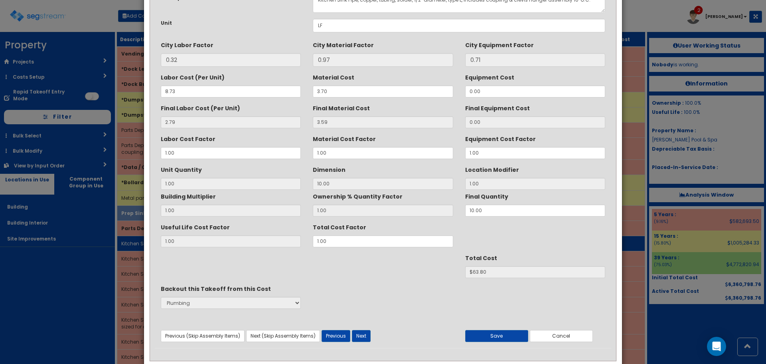
scroll to position [0, 0]
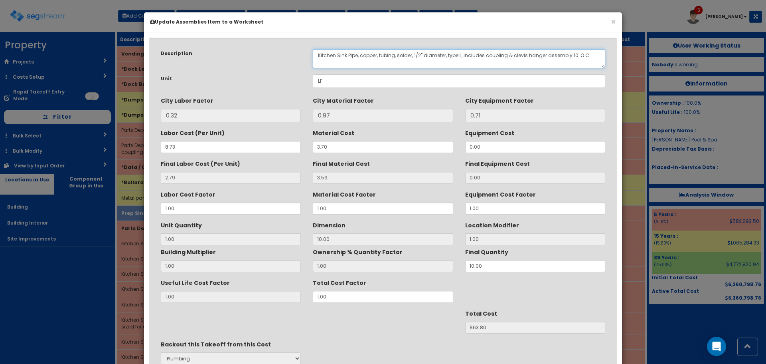
drag, startPoint x: 338, startPoint y: 53, endPoint x: 277, endPoint y: 49, distance: 60.8
click at [289, 51] on div "Description Kitchen Sink Pipe, copper, tubing, solder, 1/2" diameter, type L, i…" at bounding box center [383, 58] width 457 height 19
paste textarea "Parts Department"
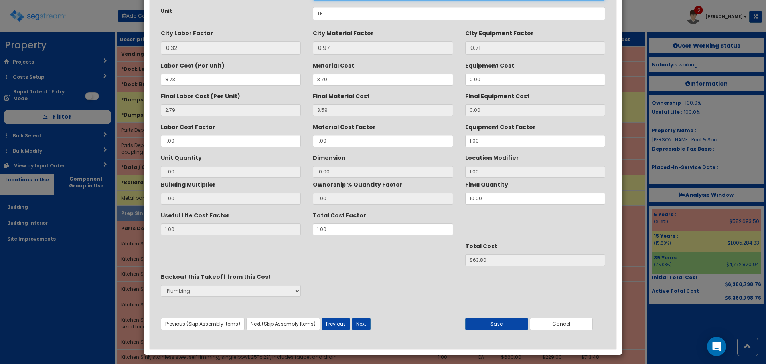
scroll to position [71, 0]
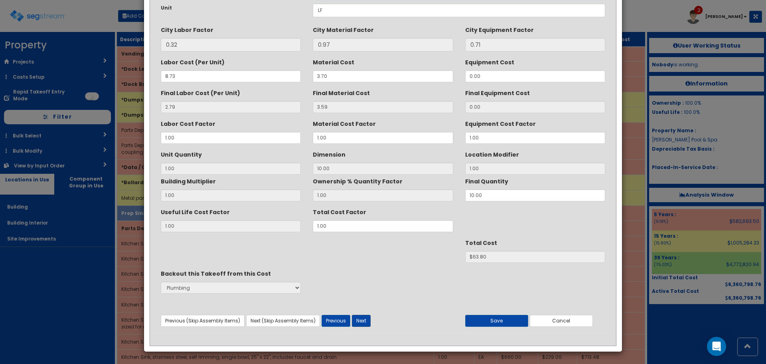
type textarea "Parts Department Sink Pipe, copper, tubing, solder, 1/2" diameter, type L, incl…"
click at [360, 319] on button "Next" at bounding box center [361, 321] width 19 height 12
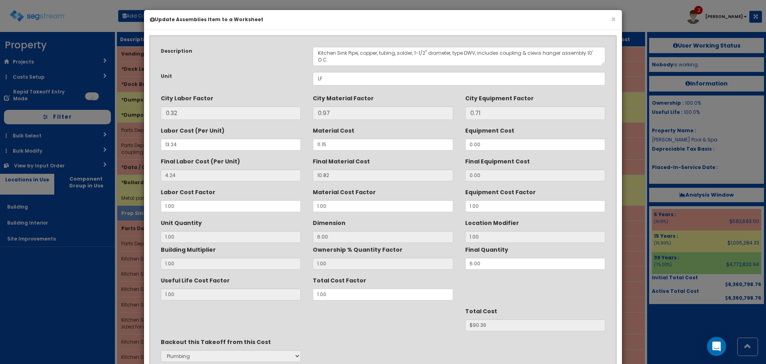
scroll to position [0, 0]
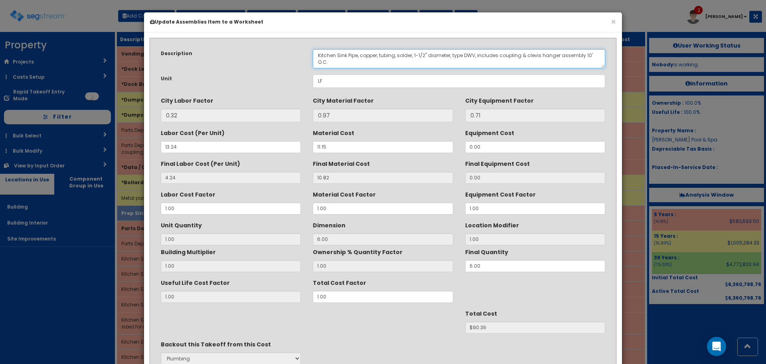
drag, startPoint x: 338, startPoint y: 53, endPoint x: 303, endPoint y: 60, distance: 36.2
click at [303, 60] on div "Description Kitchen Sink Pipe, copper, tubing, solder, 1-1/2" diameter, type DW…" at bounding box center [383, 58] width 457 height 19
paste textarea "Parts Department"
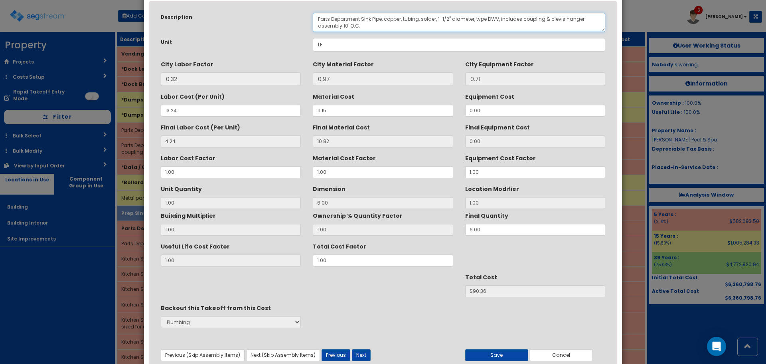
scroll to position [71, 0]
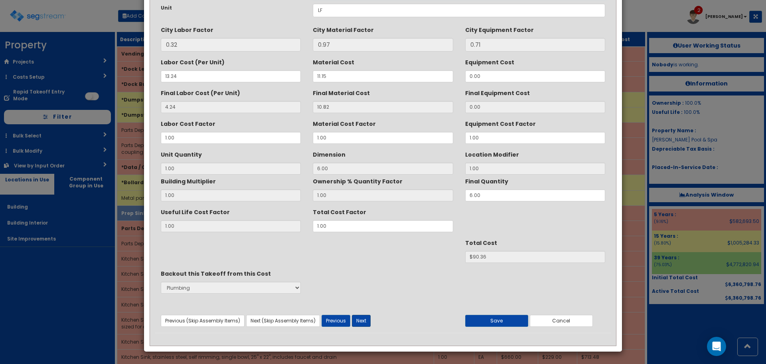
type textarea "Parts Department Sink Pipe, copper, tubing, solder, 1-1/2" diameter, type DWV, …"
click at [366, 319] on button "Next" at bounding box center [361, 321] width 19 height 12
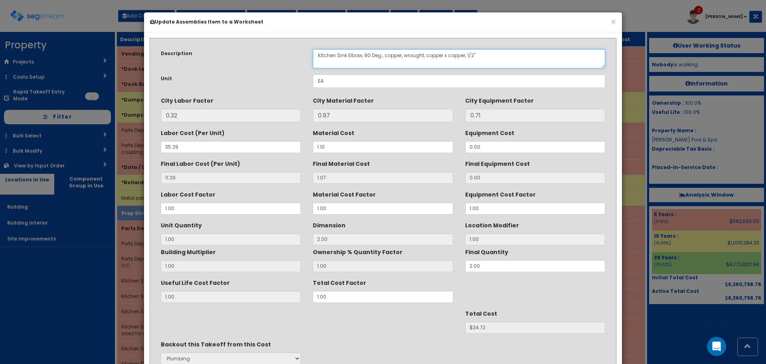
drag, startPoint x: 337, startPoint y: 53, endPoint x: 305, endPoint y: 52, distance: 32.0
click at [307, 53] on div "Kitchen Sink Elbow, 90 Deg., copper, wrought, copper x copper, 1/2"" at bounding box center [459, 58] width 305 height 19
paste textarea "Parts Department"
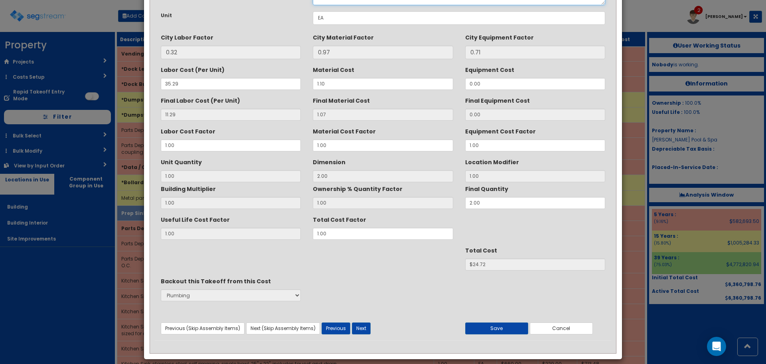
scroll to position [71, 0]
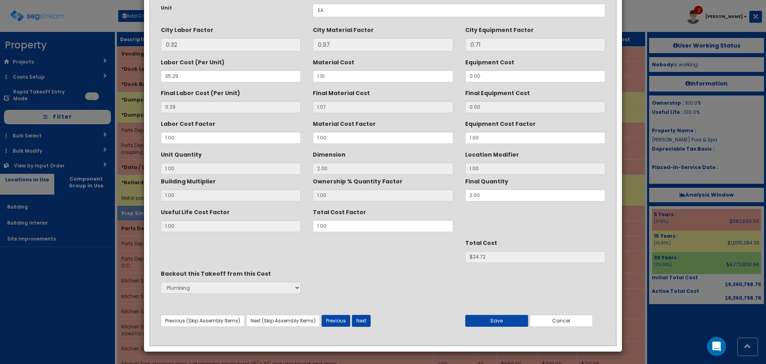
type textarea "Parts Department Sink Elbow, 90 Deg., copper, wrought, copper x copper, 1/2""
click at [360, 321] on button "Next" at bounding box center [361, 321] width 19 height 12
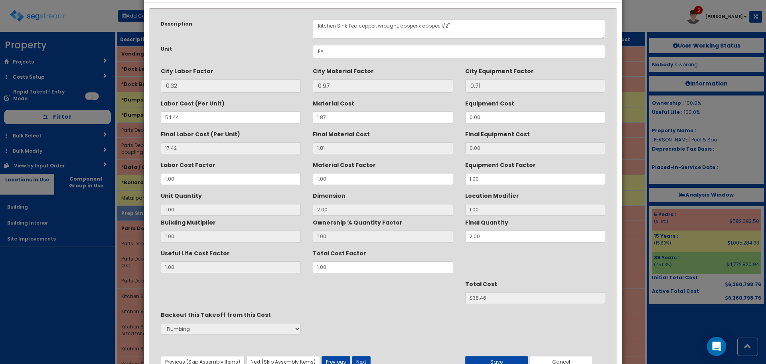
scroll to position [0, 0]
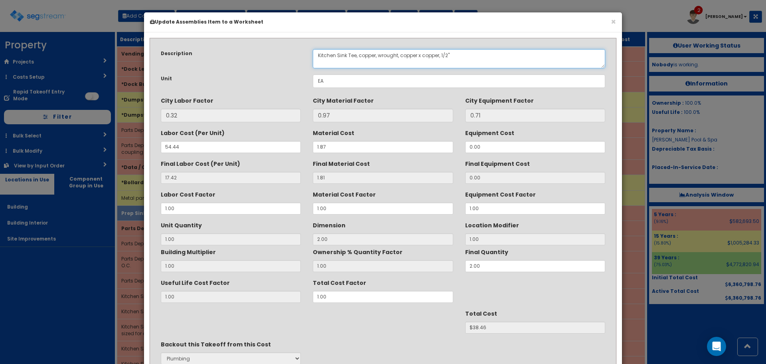
drag, startPoint x: 338, startPoint y: 54, endPoint x: 301, endPoint y: 55, distance: 36.8
click at [305, 55] on div "Description Kitchen Sink Tee, copper, wrought, copper x copper, 1/2"" at bounding box center [383, 58] width 457 height 19
paste textarea "Parts Department"
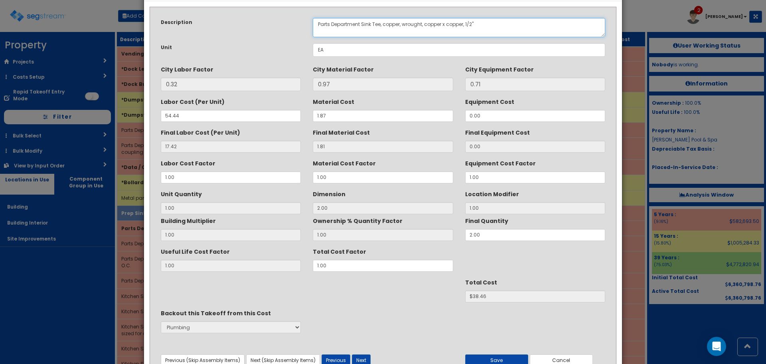
scroll to position [71, 0]
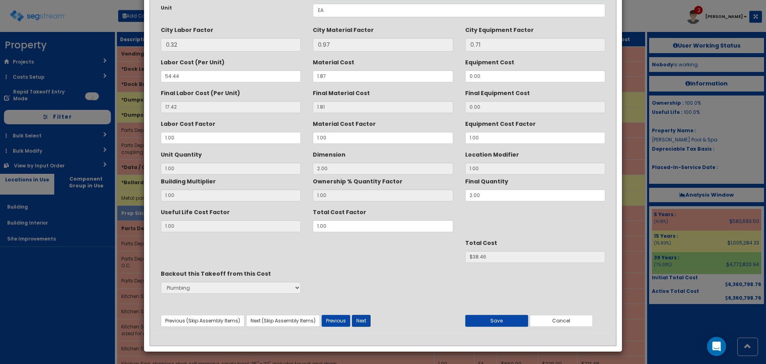
type textarea "Parts Department Sink Tee, copper, wrought, copper x copper, 1/2""
click at [365, 323] on button "Next" at bounding box center [361, 321] width 19 height 12
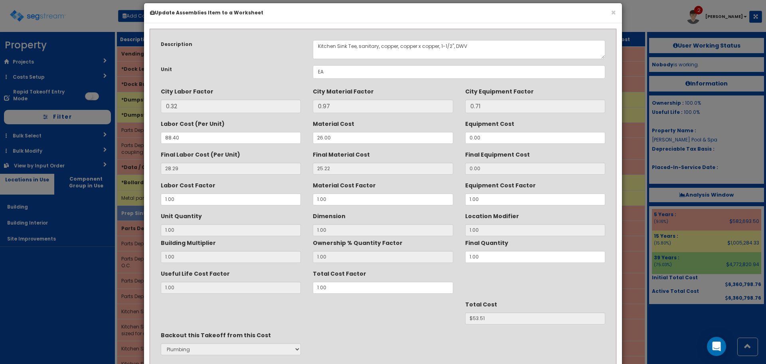
scroll to position [0, 0]
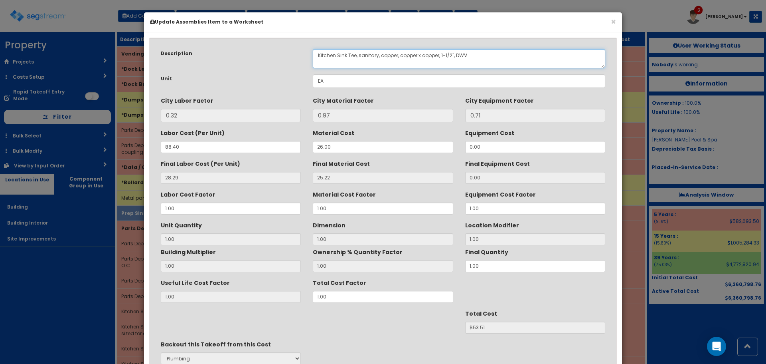
drag, startPoint x: 337, startPoint y: 53, endPoint x: 289, endPoint y: 51, distance: 48.8
click at [294, 52] on div "Description Kitchen Sink Tee, sanitary, copper, copper x copper, 1-1/2", DWV" at bounding box center [383, 58] width 457 height 19
paste textarea "Parts Department"
type textarea "Parts Department Sink Tee, sanitary, copper, copper x copper, 1-1/2", DWV"
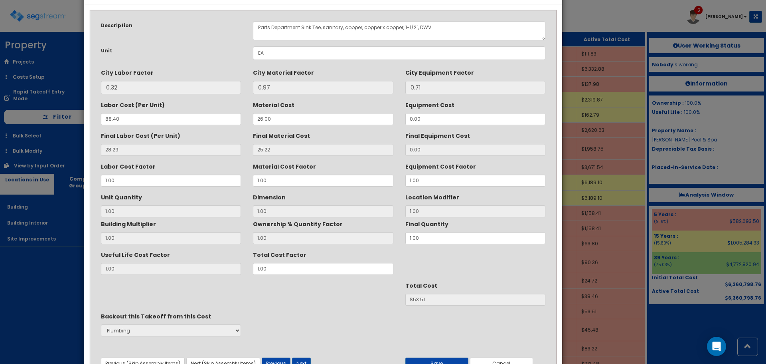
drag, startPoint x: 265, startPoint y: 17, endPoint x: 196, endPoint y: -11, distance: 74.1
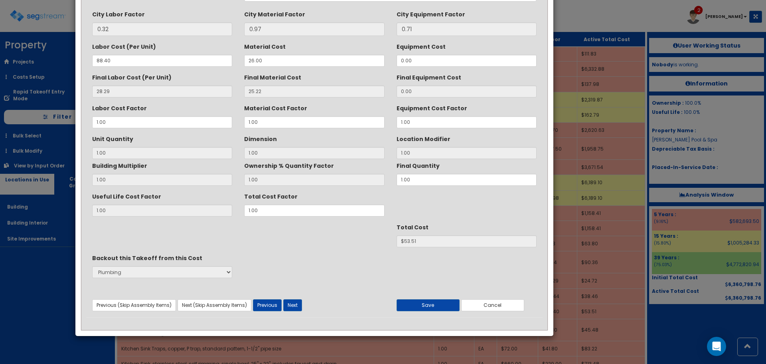
scroll to position [71, 0]
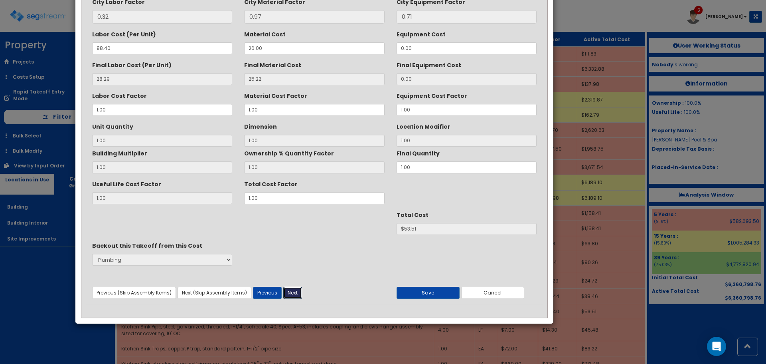
click at [297, 291] on button "Next" at bounding box center [292, 293] width 19 height 12
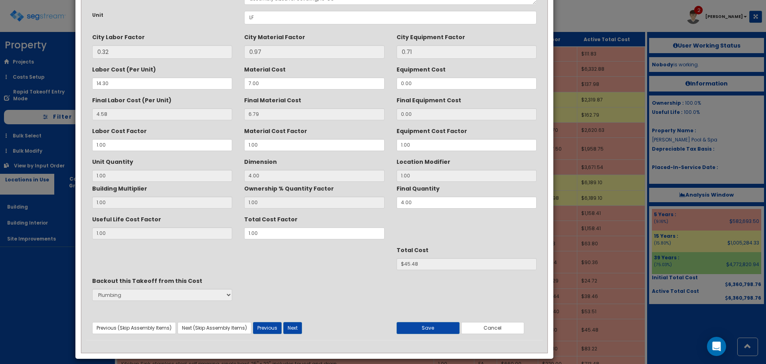
scroll to position [0, 0]
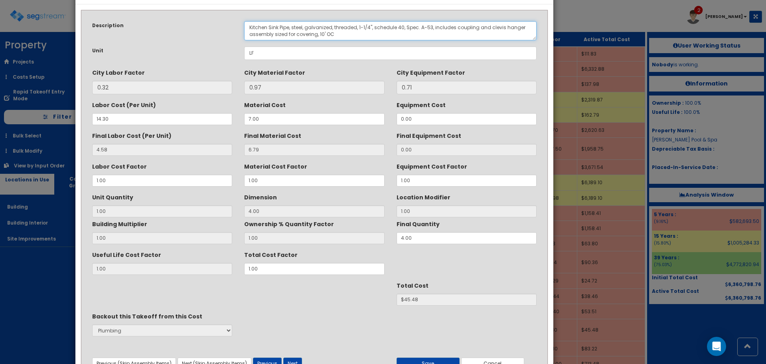
drag, startPoint x: 269, startPoint y: 26, endPoint x: 198, endPoint y: 19, distance: 70.9
click at [202, 21] on div "Description Kitchen Sink Pipe, steel, galvanized, threaded, 1-1/4", schedule 40…" at bounding box center [314, 30] width 457 height 19
paste textarea "Parts Department"
type textarea "Parts Department Sink Pipe, steel, galvanized, threaded, 1-1/4", schedule 40, S…"
click at [293, 360] on button "Next" at bounding box center [292, 363] width 19 height 12
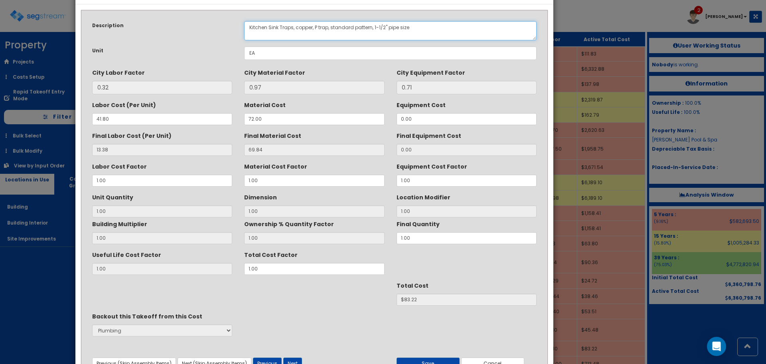
drag, startPoint x: 269, startPoint y: 26, endPoint x: 234, endPoint y: 26, distance: 34.3
click at [236, 26] on div "Description Kitchen Sink Traps, copper, P trap, standard pattern, 1-1/2" pipe s…" at bounding box center [314, 30] width 457 height 19
paste textarea "Parts Department"
type textarea "Parts Department Sink Traps, copper, P trap, standard pattern, 1-1/2" pipe size"
drag, startPoint x: 293, startPoint y: 360, endPoint x: 281, endPoint y: 270, distance: 90.6
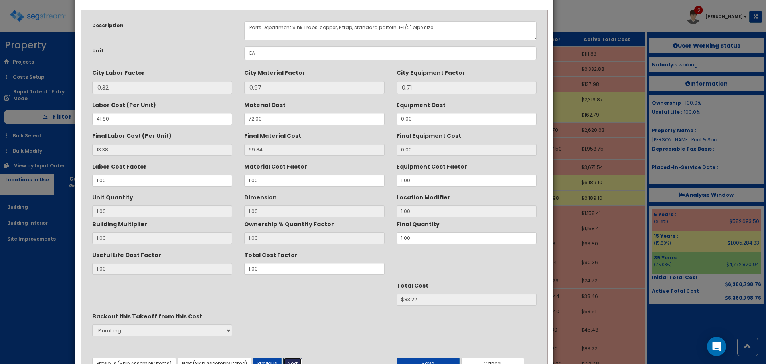
click at [292, 360] on button "Next" at bounding box center [292, 363] width 19 height 12
drag, startPoint x: 270, startPoint y: 26, endPoint x: 221, endPoint y: 26, distance: 49.1
click at [221, 26] on div "Description Kitchen Sink, stainless steel, self rimming, single bowl, 25" x 22"…" at bounding box center [314, 30] width 457 height 19
paste textarea "Parts Department"
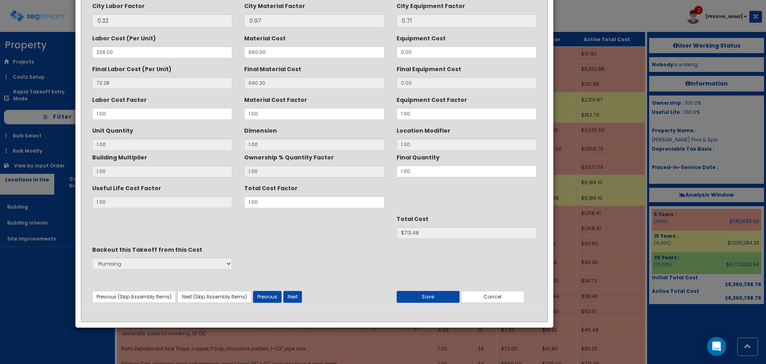
scroll to position [71, 0]
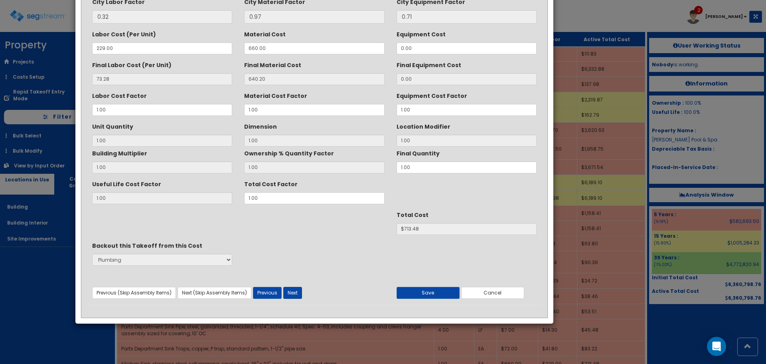
type textarea "Parts Department Sink, stainless steel, self rimming, single bowl, 25" x 22", i…"
click at [291, 297] on button "Next" at bounding box center [292, 293] width 19 height 12
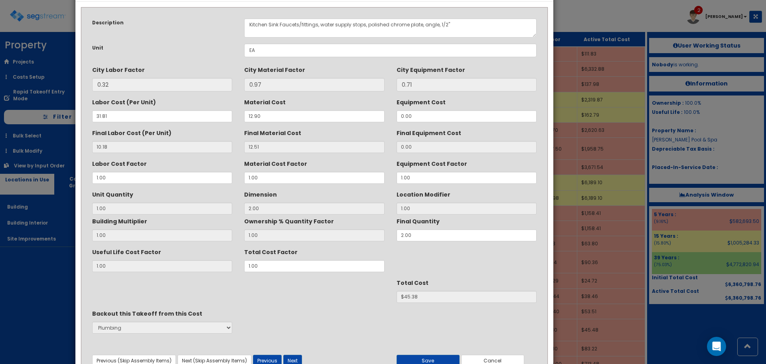
scroll to position [0, 0]
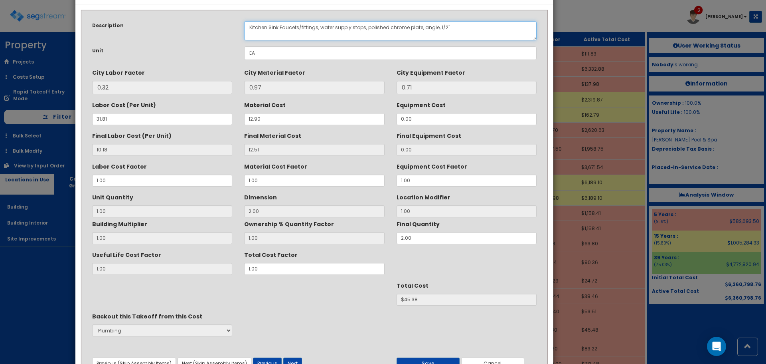
drag, startPoint x: 270, startPoint y: 28, endPoint x: 219, endPoint y: 25, distance: 51.2
click at [219, 26] on div "Description Kitchen Sink Faucets/fittings, water supply stops, polished chrome …" at bounding box center [314, 30] width 457 height 19
paste textarea "Parts Department"
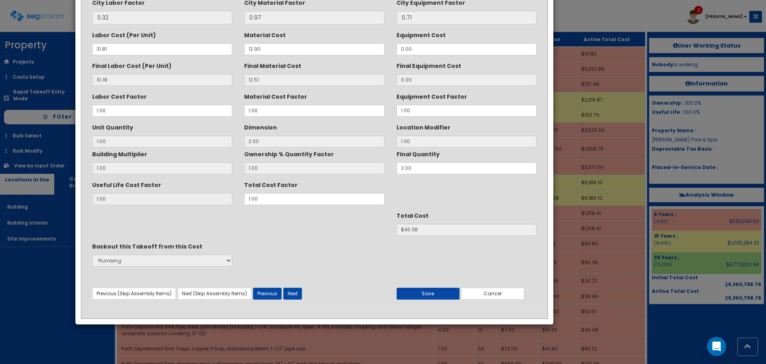
scroll to position [71, 0]
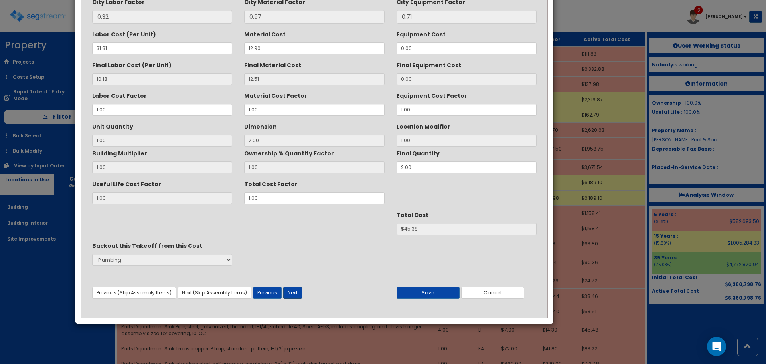
type textarea "Parts Department Sink Faucets/fittings, water supply stops, polished chrome pla…"
click at [295, 299] on button "Next" at bounding box center [292, 293] width 19 height 12
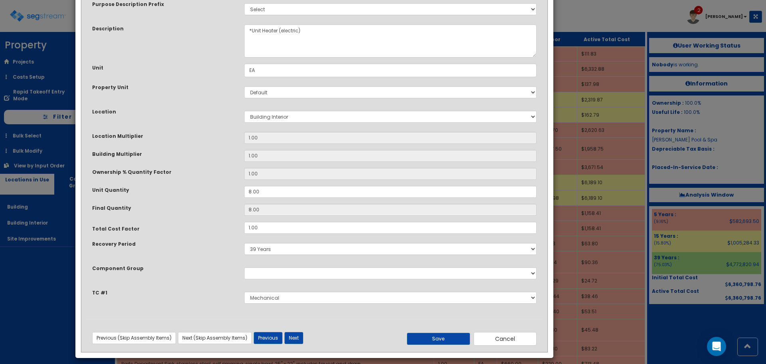
scroll to position [55, 0]
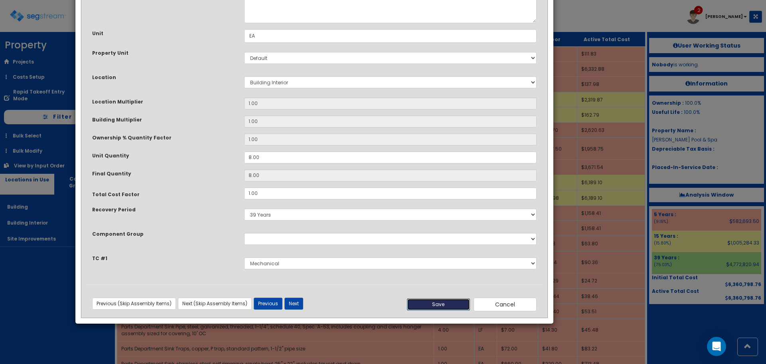
click at [441, 305] on button "Save" at bounding box center [438, 304] width 63 height 12
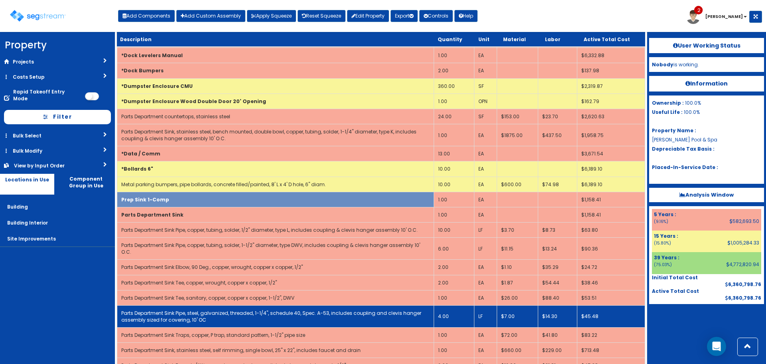
scroll to position [3051, 0]
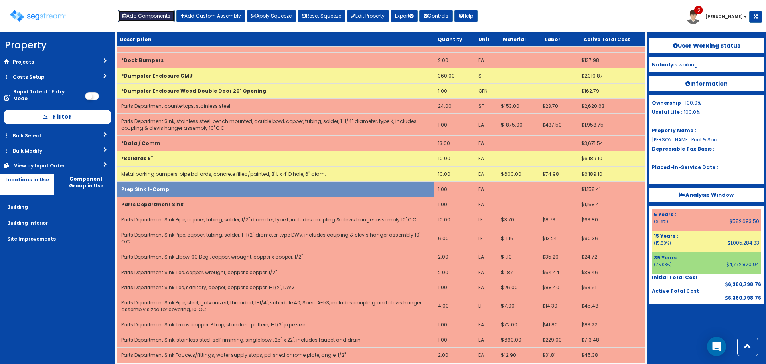
click at [149, 11] on button "Add Components" at bounding box center [146, 16] width 57 height 12
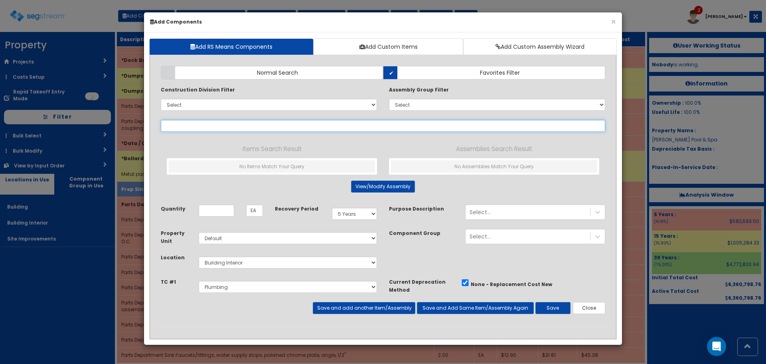
select select
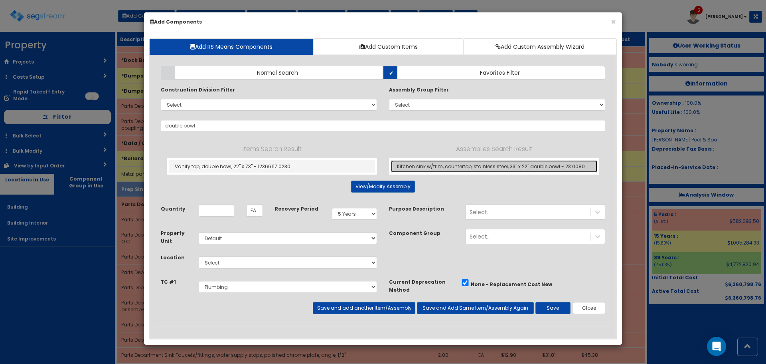
click at [438, 168] on link "Kitchen sink w/trim, countertop, stainless steel, 33" x 22" double bowl - 23.00…" at bounding box center [494, 166] width 206 height 12
type input "Kitchen sink w/trim, countertop, stainless steel, 33" x 22" double bowl - 23.00…"
type input "Ea"
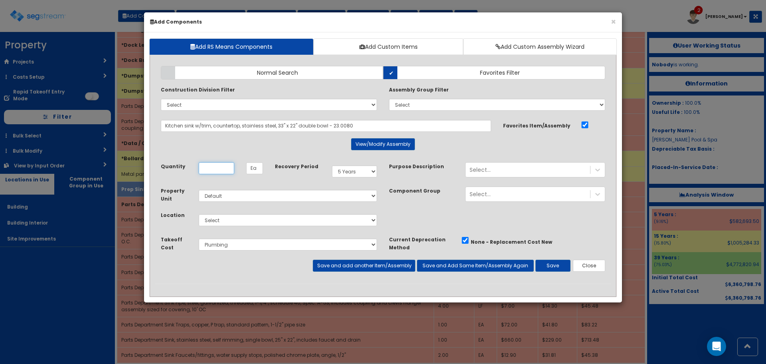
scroll to position [0, 0]
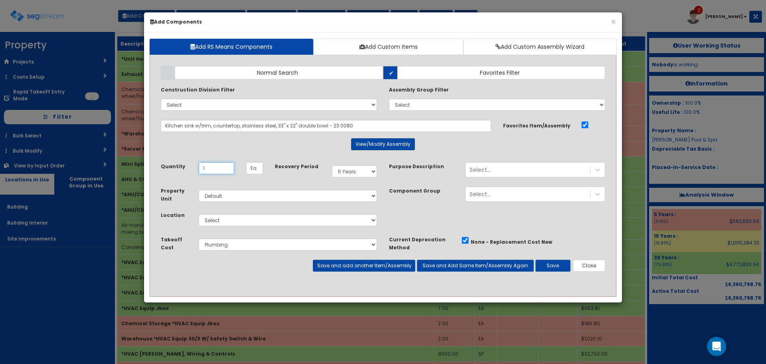
type input "1"
click at [374, 145] on button "View/Modify Assembly" at bounding box center [383, 144] width 64 height 12
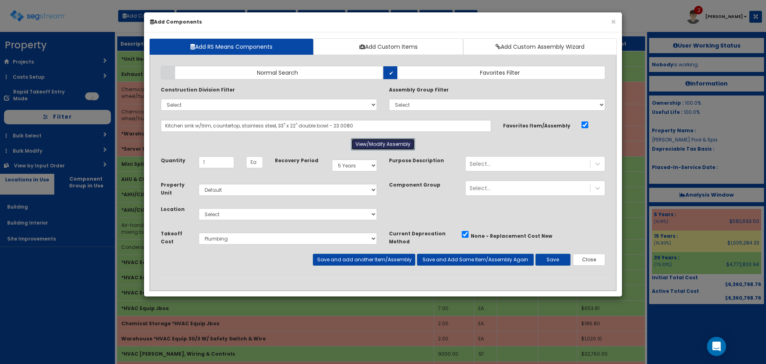
click at [374, 145] on button "View/Modify Assembly" at bounding box center [383, 144] width 64 height 12
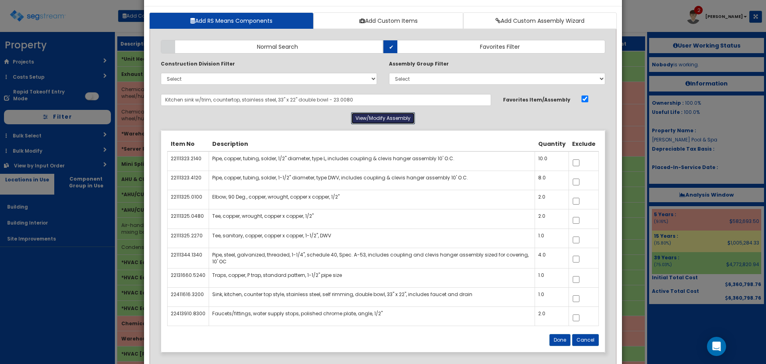
scroll to position [40, 0]
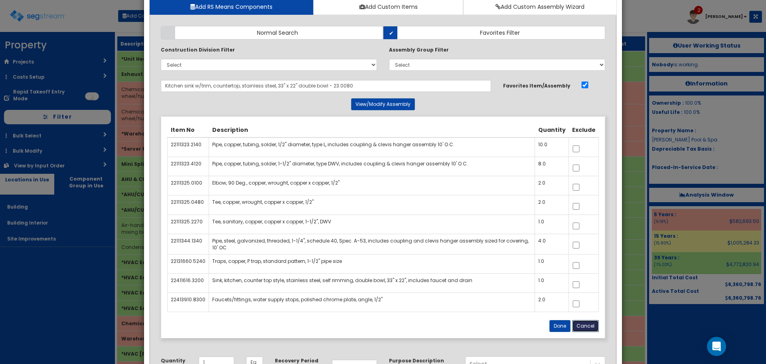
click at [582, 325] on button "Cancel" at bounding box center [585, 326] width 27 height 12
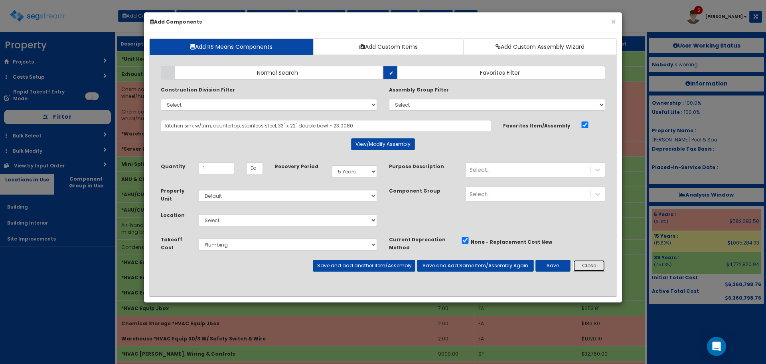
click at [596, 268] on button "Close" at bounding box center [589, 265] width 32 height 12
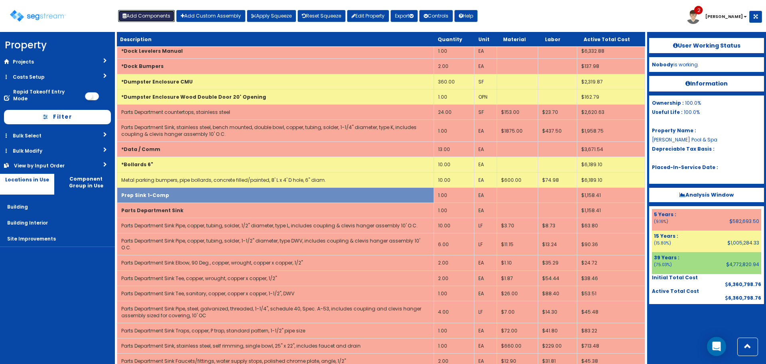
scroll to position [3051, 0]
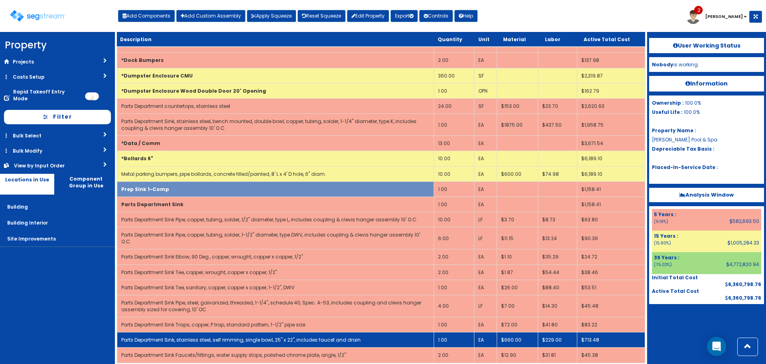
click at [439, 332] on td "1.00" at bounding box center [454, 339] width 40 height 15
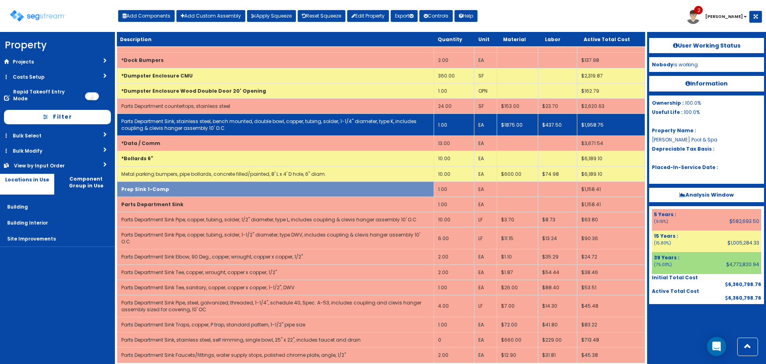
click at [407, 124] on link "Parts Department Sink, stainless steel, bench mounted, double bowl, copper, tub…" at bounding box center [268, 125] width 295 height 14
select select "5274278"
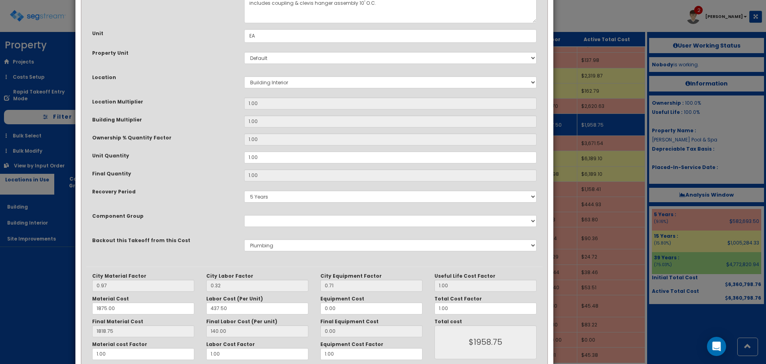
scroll to position [0, 0]
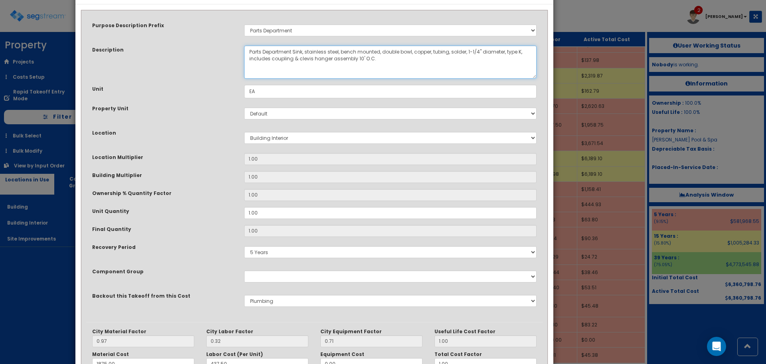
drag, startPoint x: 249, startPoint y: 50, endPoint x: 385, endPoint y: 61, distance: 136.5
click at [385, 61] on textarea "Parts Department Sink, stainless steel, bench mounted, double bowl, copper, tub…" at bounding box center [390, 62] width 293 height 33
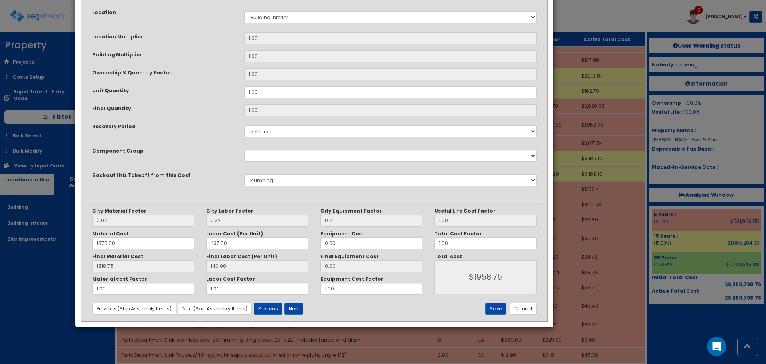
scroll to position [124, 0]
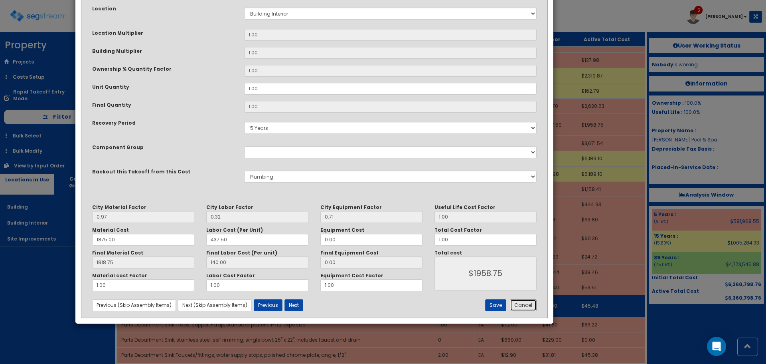
click at [529, 305] on button "Cancel" at bounding box center [523, 305] width 27 height 12
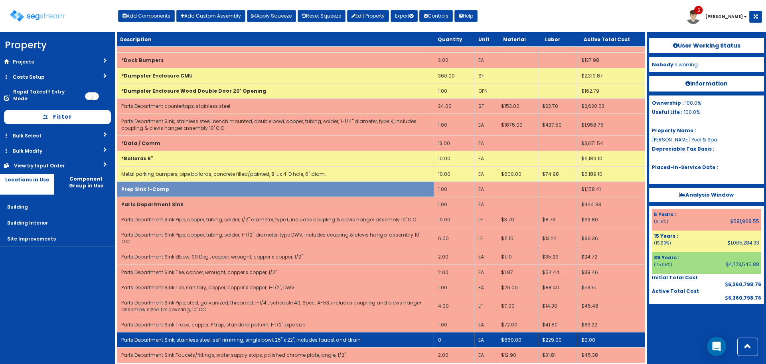
click at [281, 336] on link "Parts Department Sink, stainless steel, self rimming, single bowl, 25" x 22", i…" at bounding box center [241, 339] width 240 height 7
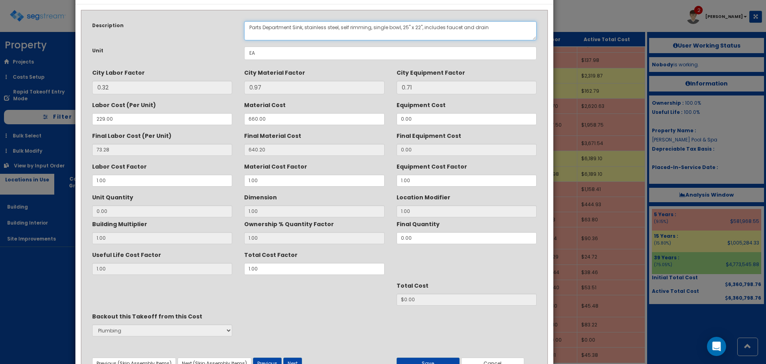
drag, startPoint x: 481, startPoint y: 30, endPoint x: 218, endPoint y: 26, distance: 263.1
click at [218, 26] on div "Description Parts Department Sink, stainless steel, self rimming, single bowl, …" at bounding box center [314, 30] width 457 height 19
paste textarea "bench mounted, double bowl, copper, tubing, solder, 1-1/4" diameter, type K, in…"
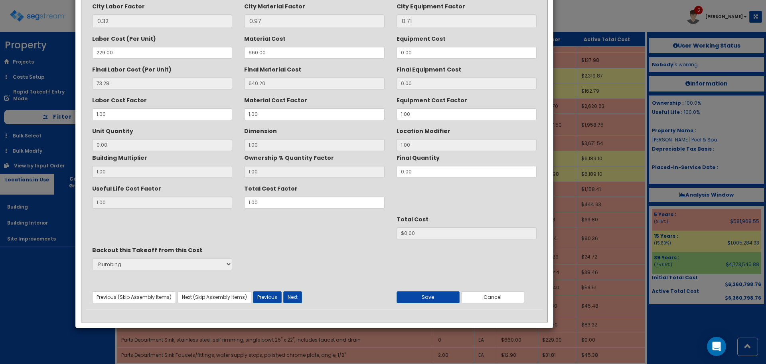
scroll to position [71, 0]
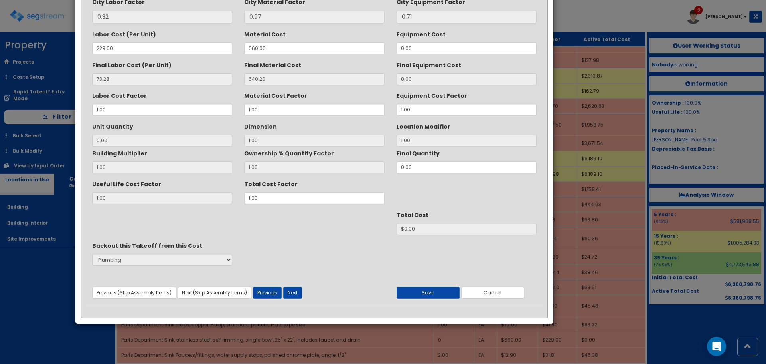
type textarea "Parts Department Sink, stainless steel, bench mounted, double bowl, copper, tub…"
click at [206, 193] on div "Useful Life Cost Factor 1.00 Total Cost Factor 1.00" at bounding box center [314, 190] width 457 height 27
type input "1."
type input "0"
type input "1.25"
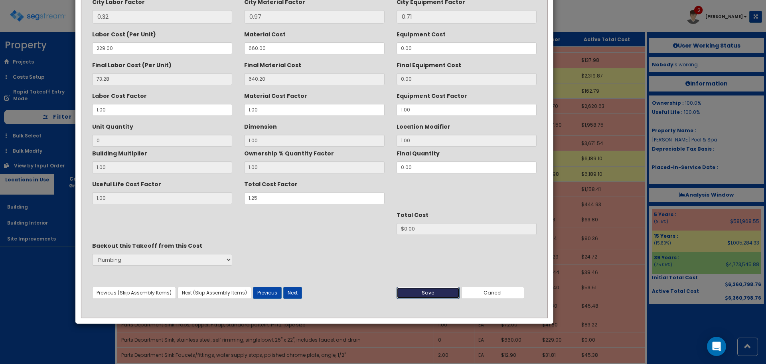
click at [429, 297] on button "Save" at bounding box center [428, 293] width 63 height 12
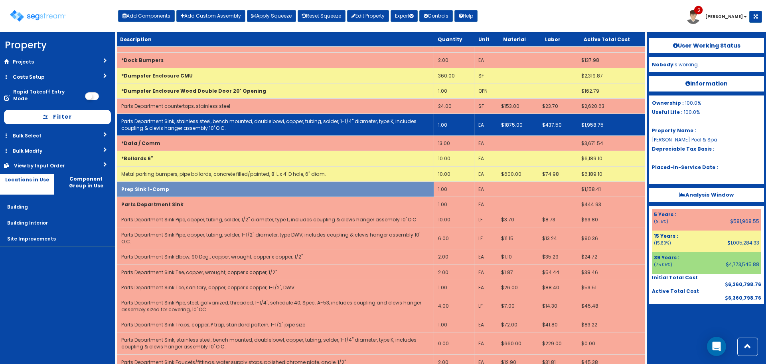
click at [438, 125] on td "1.00" at bounding box center [454, 124] width 40 height 22
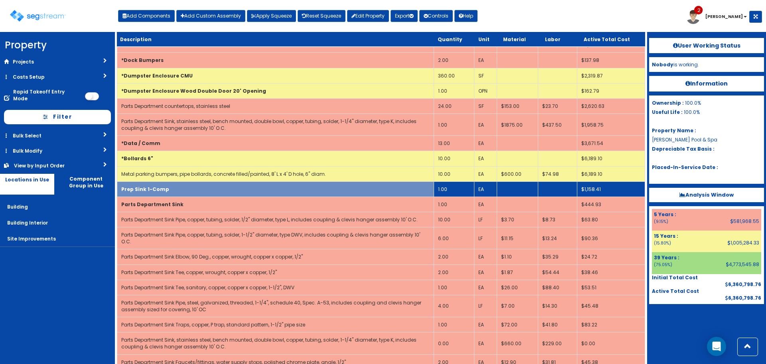
click at [274, 186] on td "Prep Sink 1-Comp" at bounding box center [275, 188] width 317 height 15
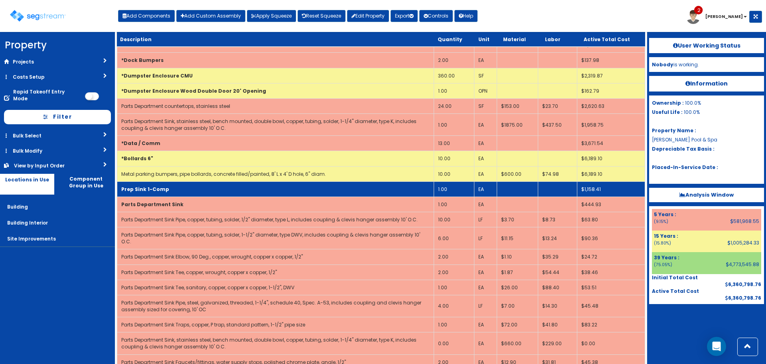
click at [272, 189] on td "Prep Sink 1-Comp" at bounding box center [275, 188] width 317 height 15
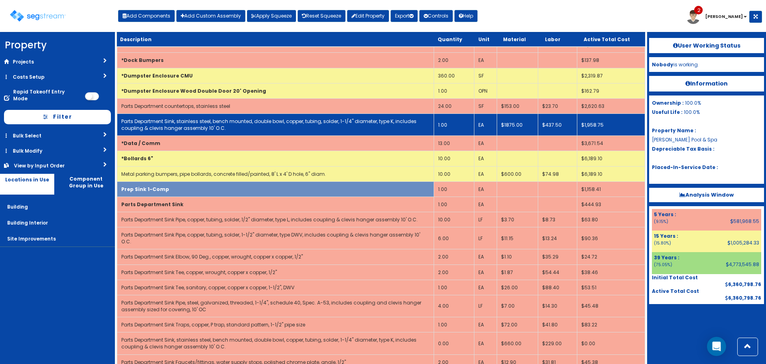
click at [251, 123] on link "Parts Department Sink, stainless steel, bench mounted, double bowl, copper, tub…" at bounding box center [268, 125] width 295 height 14
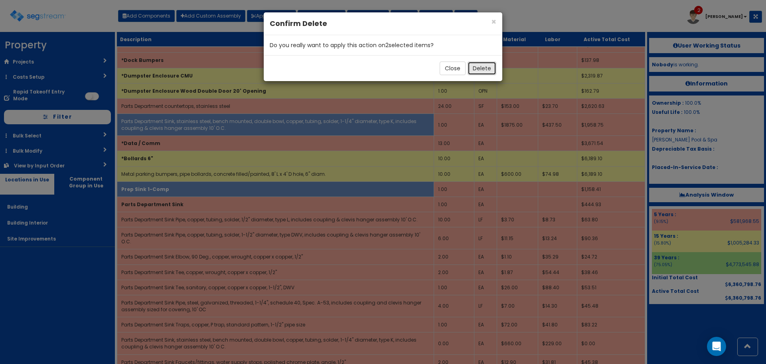
click at [483, 72] on button "Delete" at bounding box center [482, 68] width 29 height 14
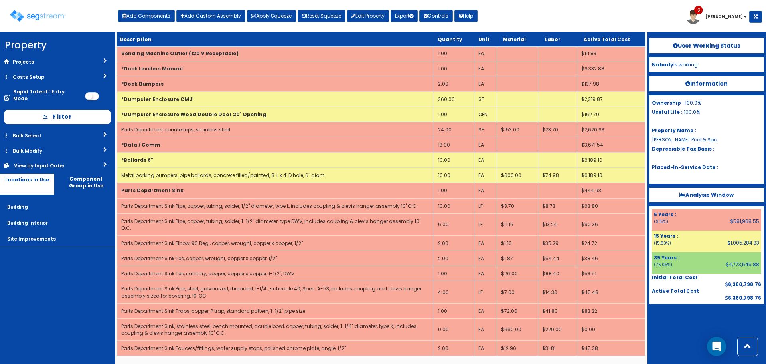
scroll to position [3021, 0]
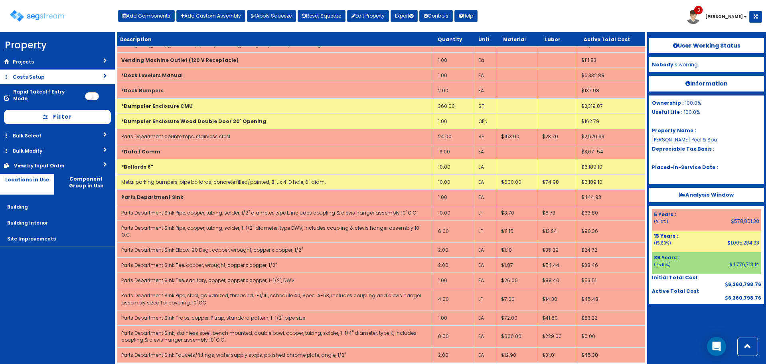
click at [41, 76] on link "Costs Setup" at bounding box center [57, 76] width 115 height 15
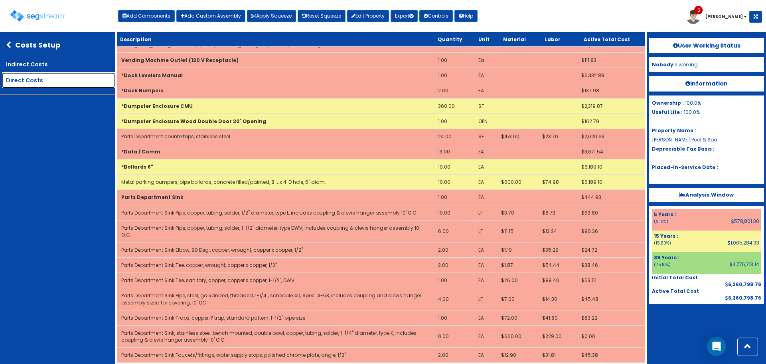
click at [43, 81] on link "Direct Costs" at bounding box center [58, 80] width 113 height 16
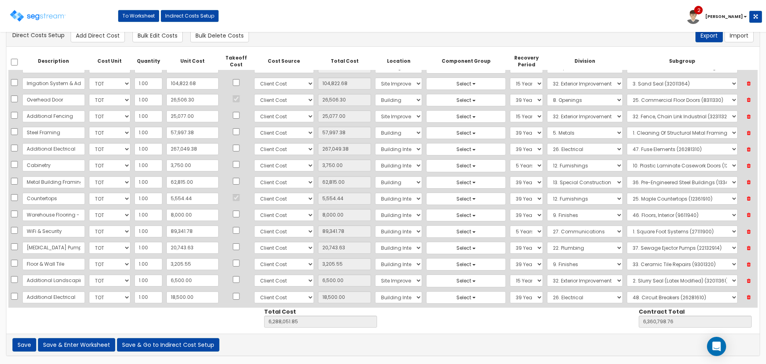
scroll to position [602, 0]
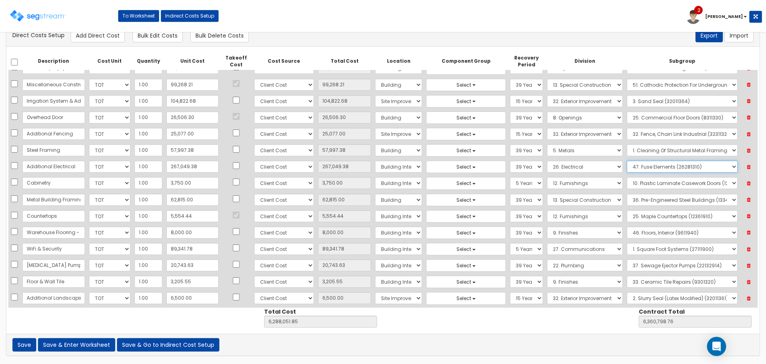
click at [655, 166] on select "Select 1. Electrical Demolition (26050510) 2. Medium-Voltage, Single Cable (260…" at bounding box center [682, 166] width 111 height 12
select select "26051990"
click at [627, 160] on select "Select 1. Electrical Demolition (26050510) 2. Medium-Voltage, Single Cable (260…" at bounding box center [682, 166] width 111 height 12
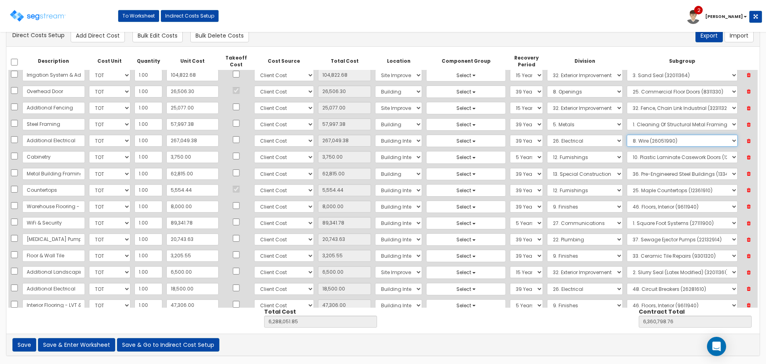
scroll to position [642, 0]
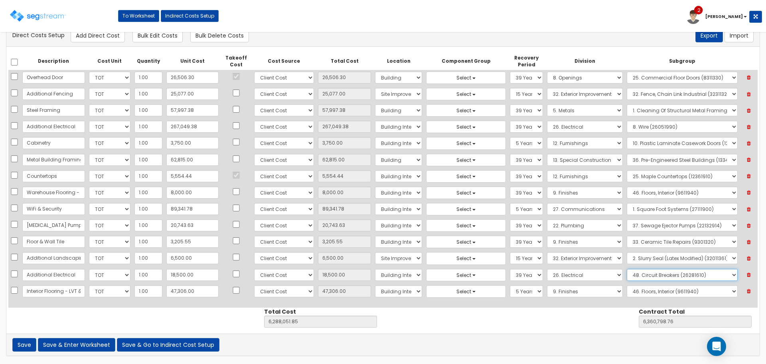
click at [670, 271] on select "Select 1. Electrical Demolition (26050510) 2. Medium-Voltage, Single Cable (260…" at bounding box center [682, 275] width 111 height 12
select select "26051990"
click at [627, 269] on select "Select 1. Electrical Demolition (26050510) 2. Medium-Voltage, Single Cable (260…" at bounding box center [682, 275] width 111 height 12
click at [89, 342] on button "Save & Enter Worksheet" at bounding box center [76, 345] width 77 height 14
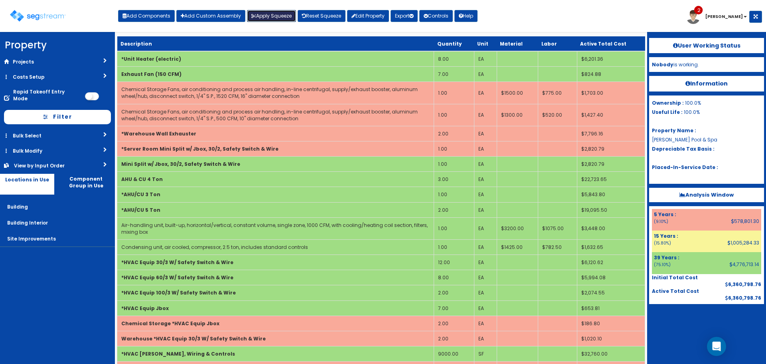
click at [271, 17] on button "Apply Squeeze" at bounding box center [271, 16] width 49 height 12
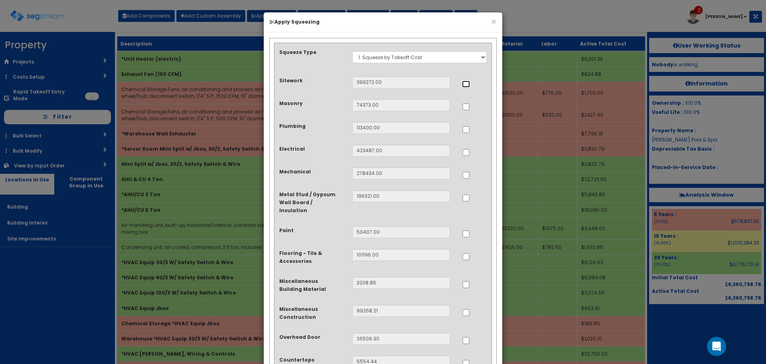
click at [468, 84] on input "..." at bounding box center [466, 84] width 8 height 7
checkbox input "true"
click at [466, 130] on input "..." at bounding box center [466, 129] width 8 height 7
checkbox input "true"
click at [468, 156] on div at bounding box center [474, 151] width 25 height 13
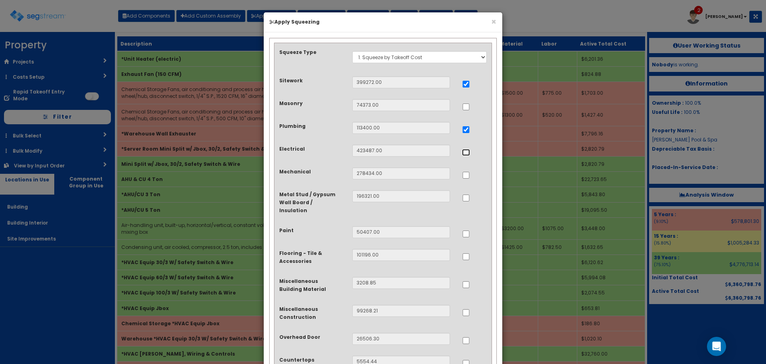
click at [463, 152] on input "..." at bounding box center [466, 152] width 8 height 7
checkbox input "true"
click at [466, 174] on input "..." at bounding box center [466, 175] width 8 height 7
checkbox input "true"
click at [467, 281] on input "..." at bounding box center [466, 284] width 8 height 7
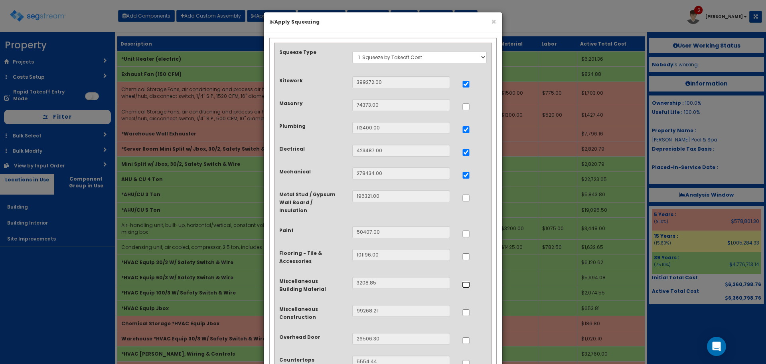
checkbox input "true"
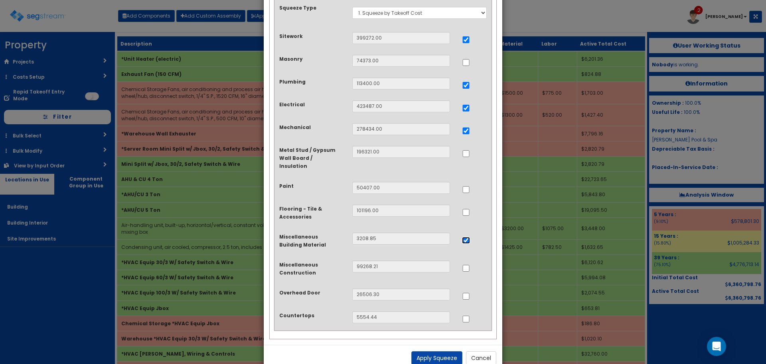
scroll to position [55, 0]
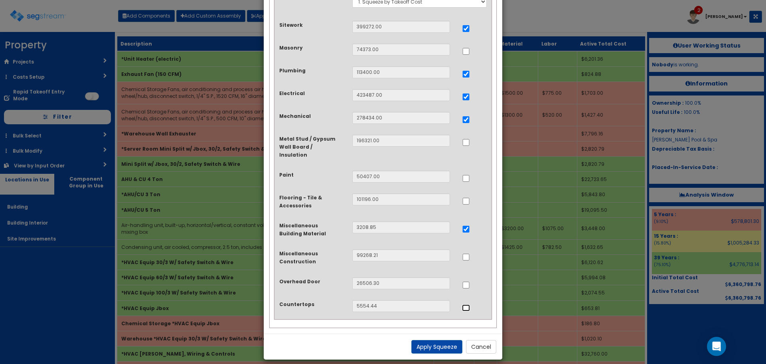
click at [468, 304] on input "..." at bounding box center [466, 307] width 8 height 7
checkbox input "true"
click at [441, 340] on button "Apply Squeeze" at bounding box center [437, 347] width 51 height 14
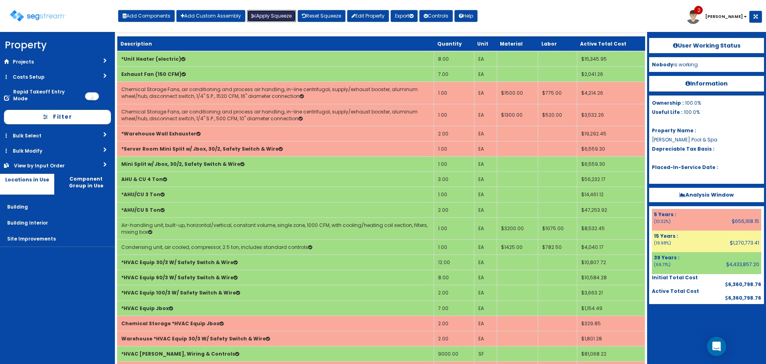
click at [275, 12] on button "Apply Squeeze" at bounding box center [271, 16] width 49 height 12
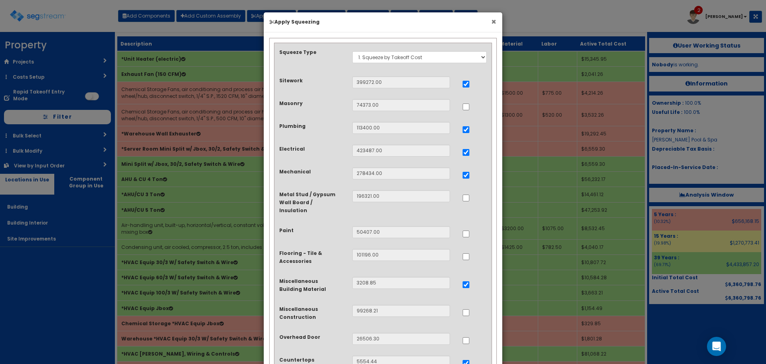
click at [494, 22] on button "×" at bounding box center [493, 22] width 5 height 8
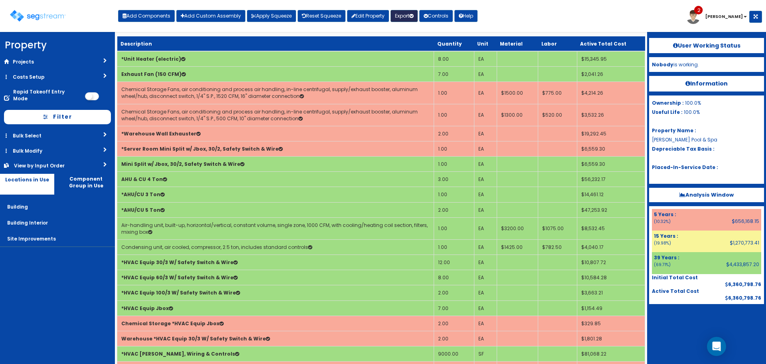
click at [400, 16] on button "Export" at bounding box center [404, 16] width 27 height 12
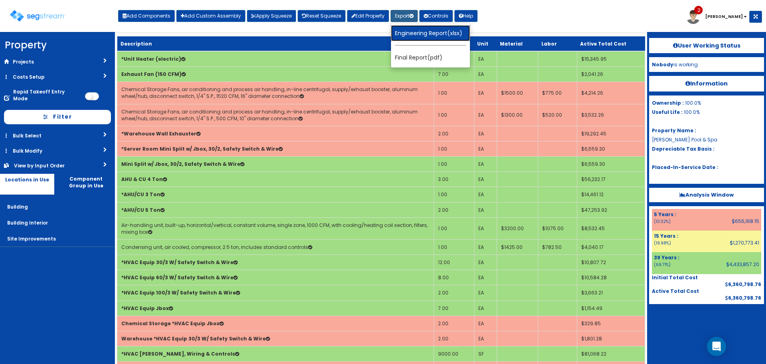
click at [406, 37] on link "Engineering Report(xlsx)" at bounding box center [430, 33] width 79 height 16
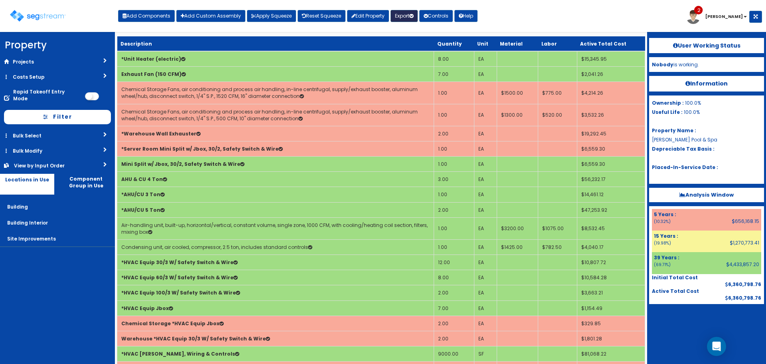
click at [405, 18] on button "Export" at bounding box center [404, 16] width 27 height 12
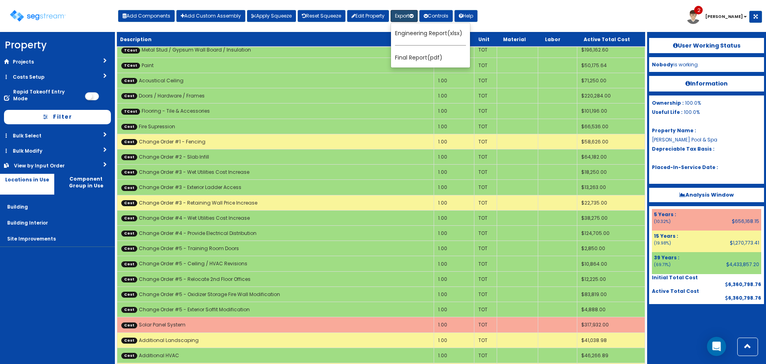
scroll to position [2455, 0]
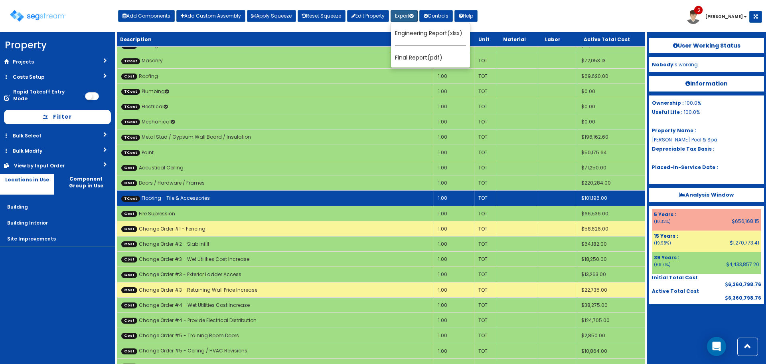
click at [271, 205] on td "TCost Flooring - Tile & Accessories" at bounding box center [275, 197] width 317 height 15
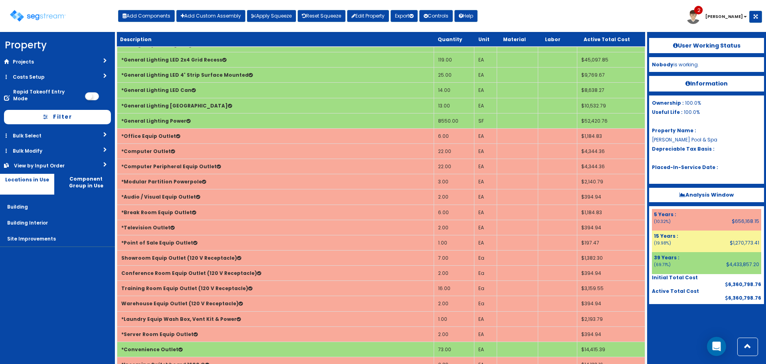
scroll to position [2167, 0]
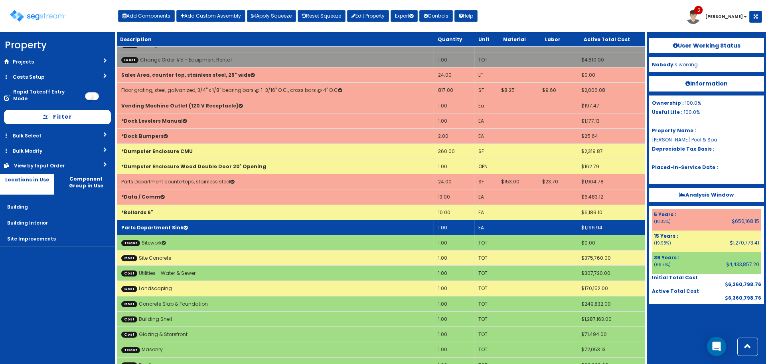
click at [226, 228] on td "Parts Department Sink" at bounding box center [275, 227] width 317 height 15
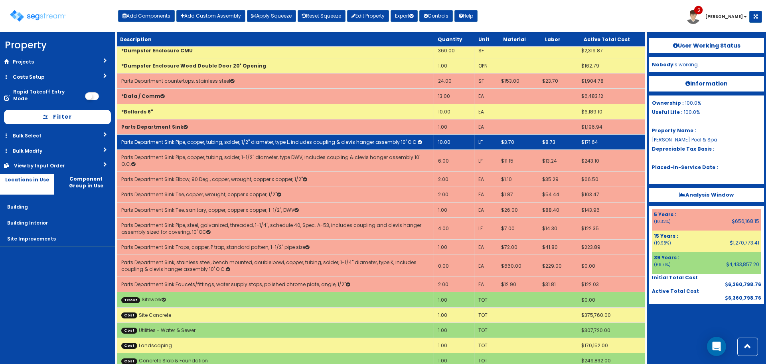
scroll to position [2286, 0]
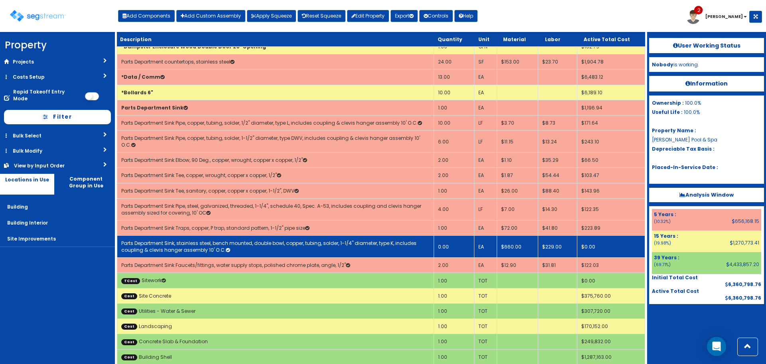
click at [439, 248] on td "0.00" at bounding box center [454, 247] width 40 height 22
click at [446, 248] on td "0.00" at bounding box center [454, 247] width 40 height 22
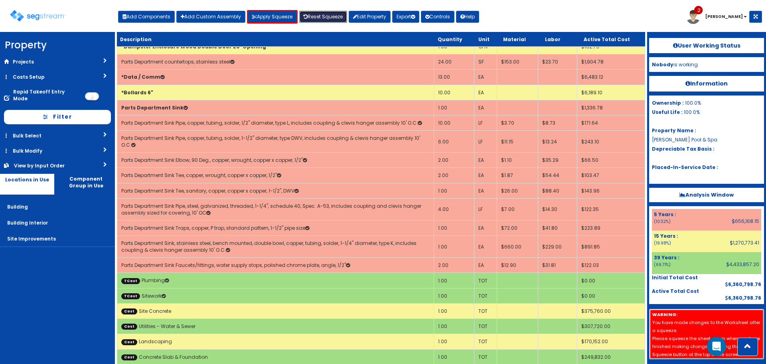
click at [319, 13] on link "Reset Squeeze" at bounding box center [323, 17] width 48 height 12
